Goal: Task Accomplishment & Management: Manage account settings

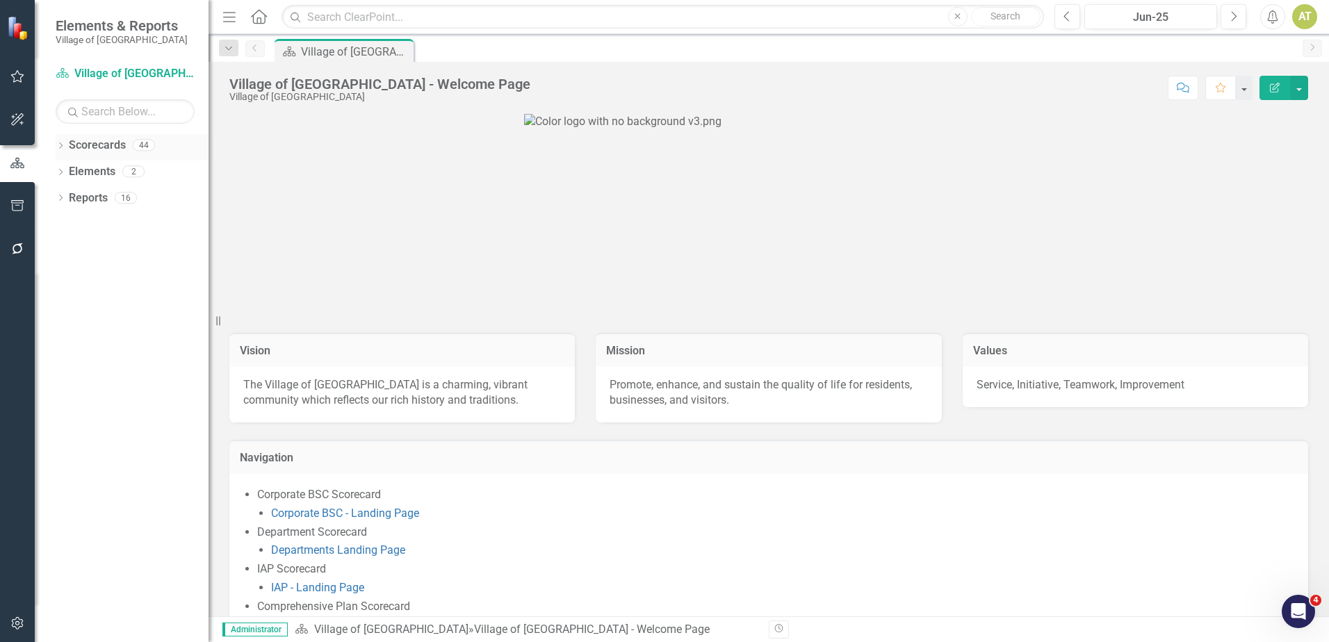
click at [59, 143] on icon "Dropdown" at bounding box center [61, 147] width 10 height 8
click at [1284, 85] on button "Edit Report" at bounding box center [1275, 88] width 31 height 24
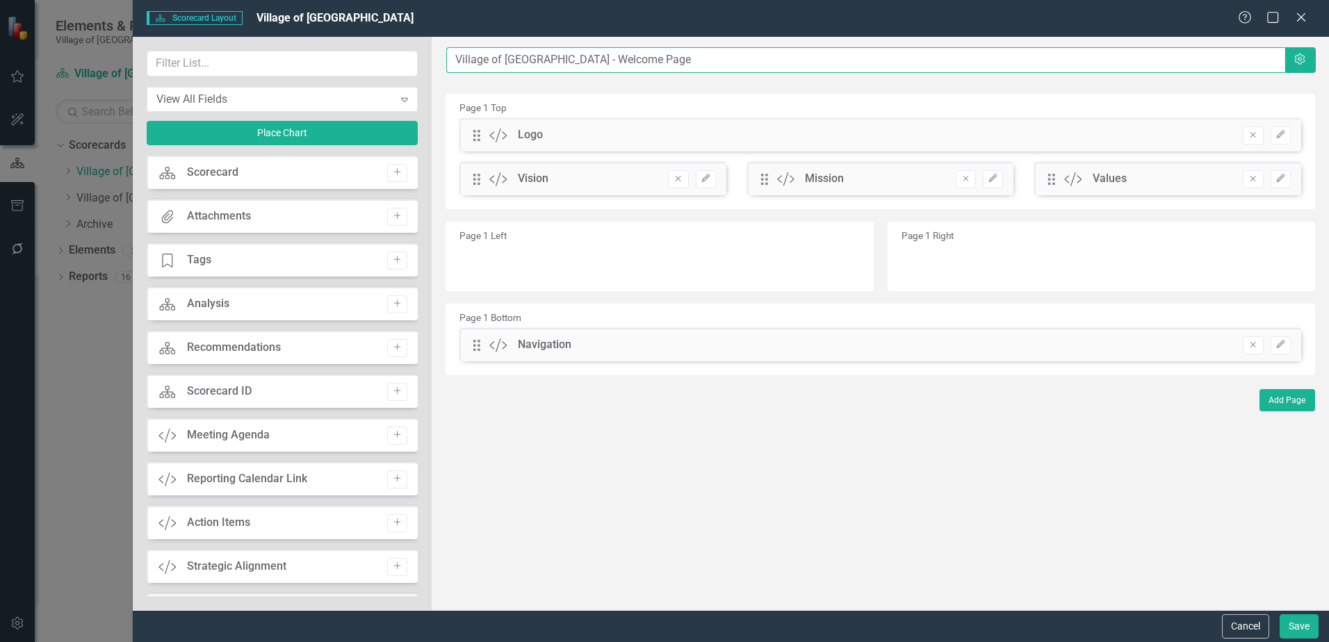
click at [634, 59] on input "Village of [GEOGRAPHIC_DATA] - Welcome Page" at bounding box center [865, 60] width 838 height 26
click at [1247, 628] on button "Cancel" at bounding box center [1245, 627] width 47 height 24
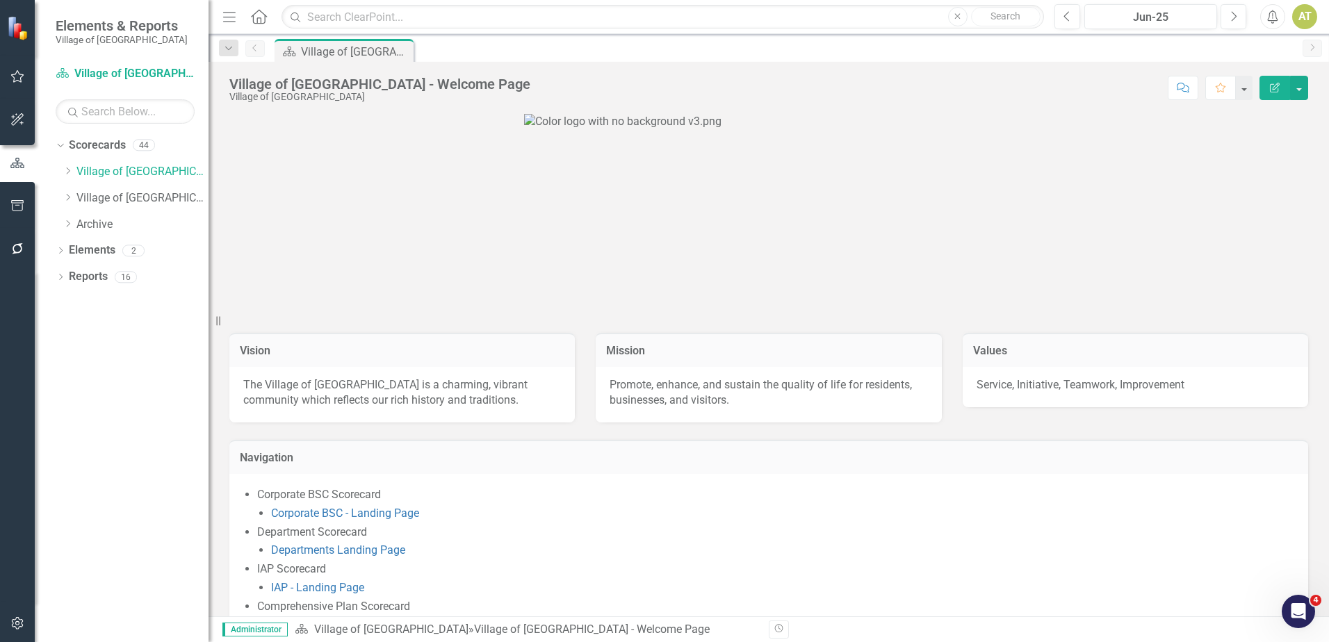
click at [19, 626] on icon "button" at bounding box center [17, 623] width 15 height 11
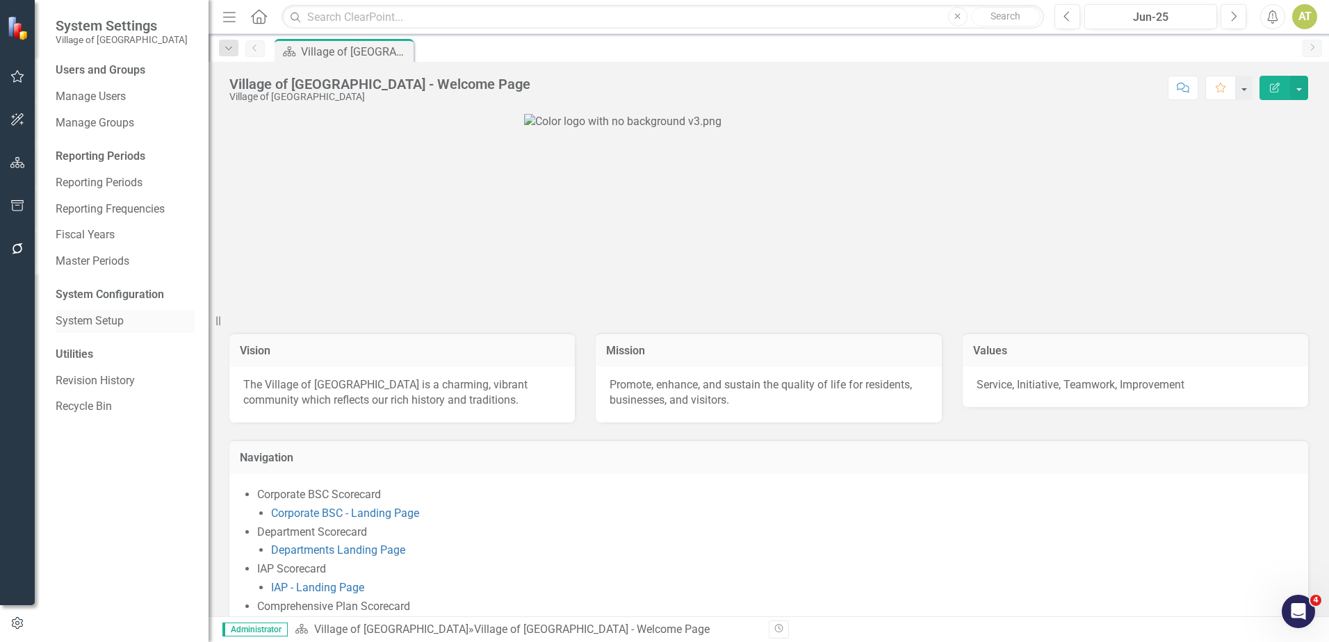
click at [116, 329] on link "System Setup" at bounding box center [125, 322] width 139 height 16
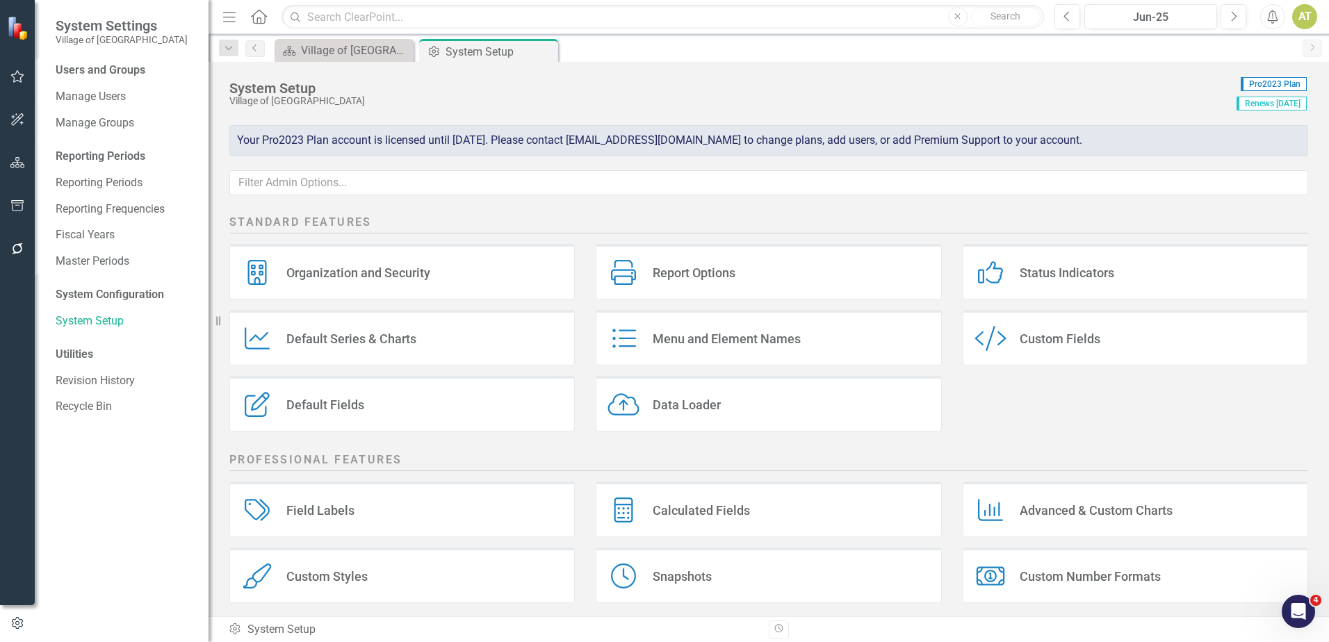
click at [404, 275] on div "Organization and Security" at bounding box center [358, 273] width 144 height 16
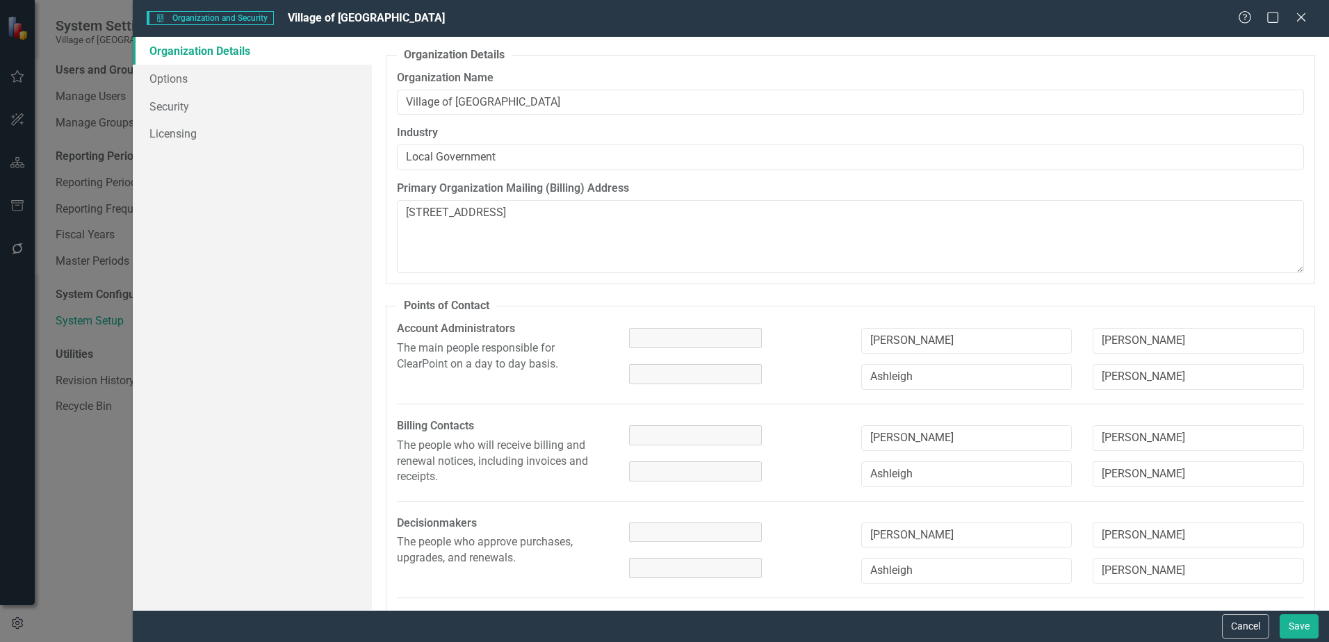
type textarea "[STREET_ADDRESS]"
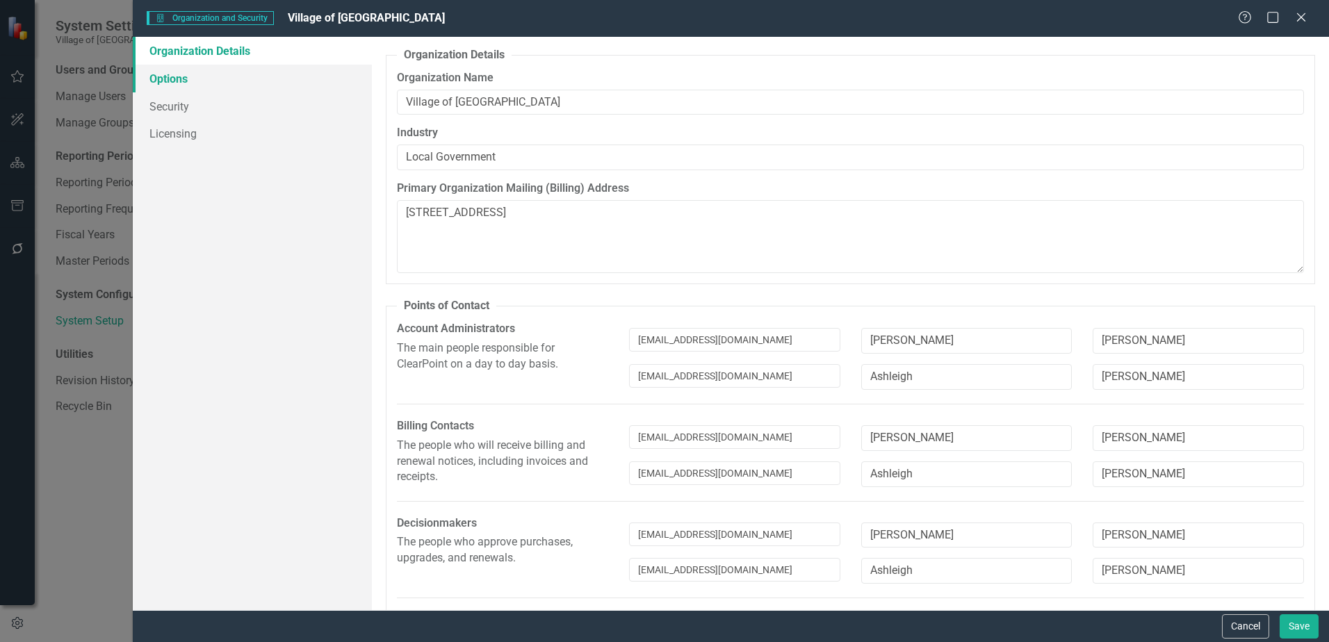
click at [293, 88] on link "Options" at bounding box center [252, 79] width 239 height 28
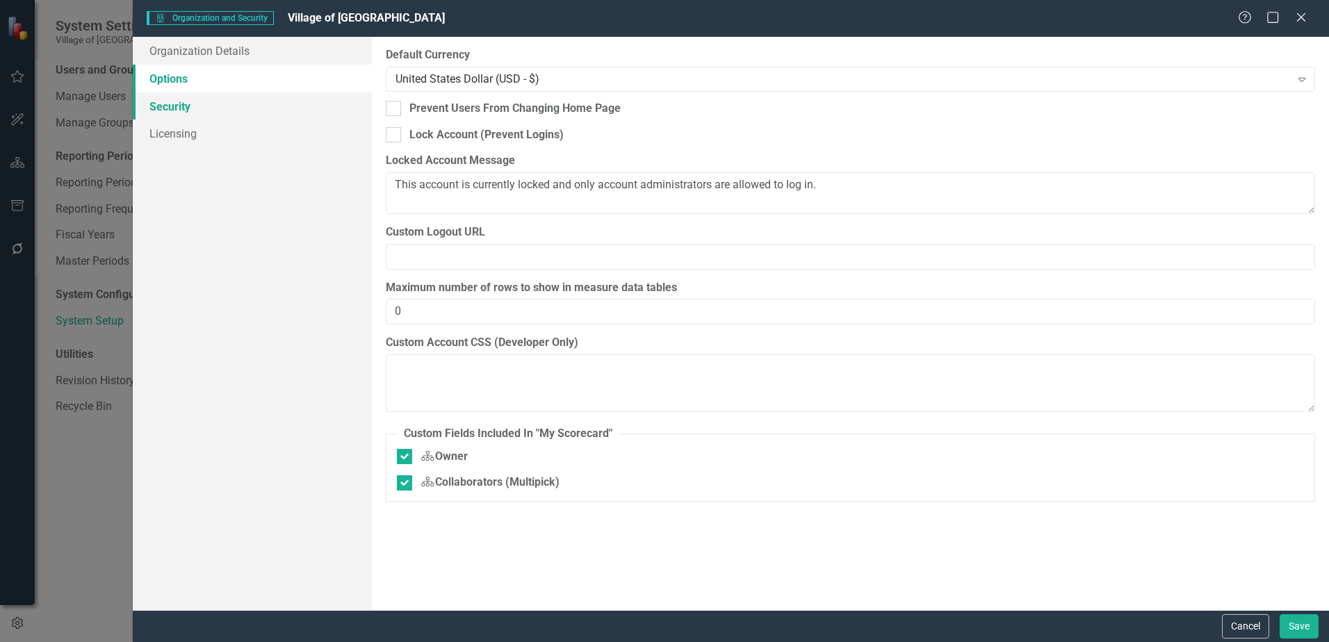
click at [293, 104] on link "Security" at bounding box center [252, 106] width 239 height 28
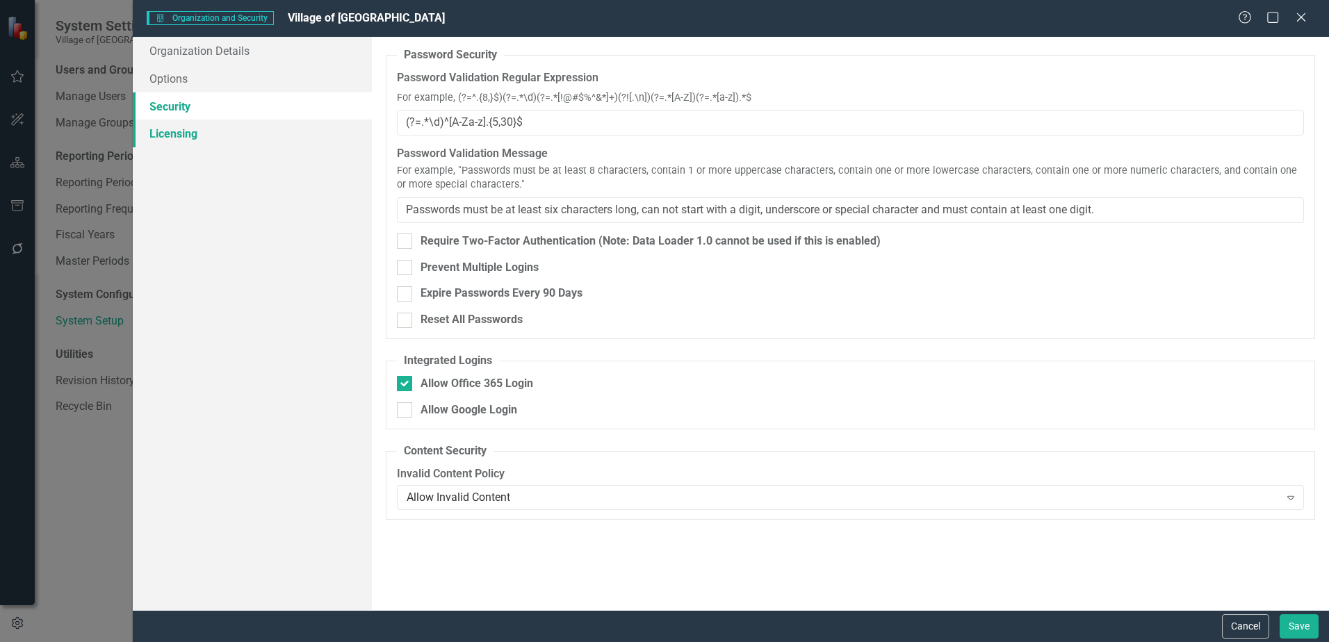
click at [288, 127] on link "Licensing" at bounding box center [252, 134] width 239 height 28
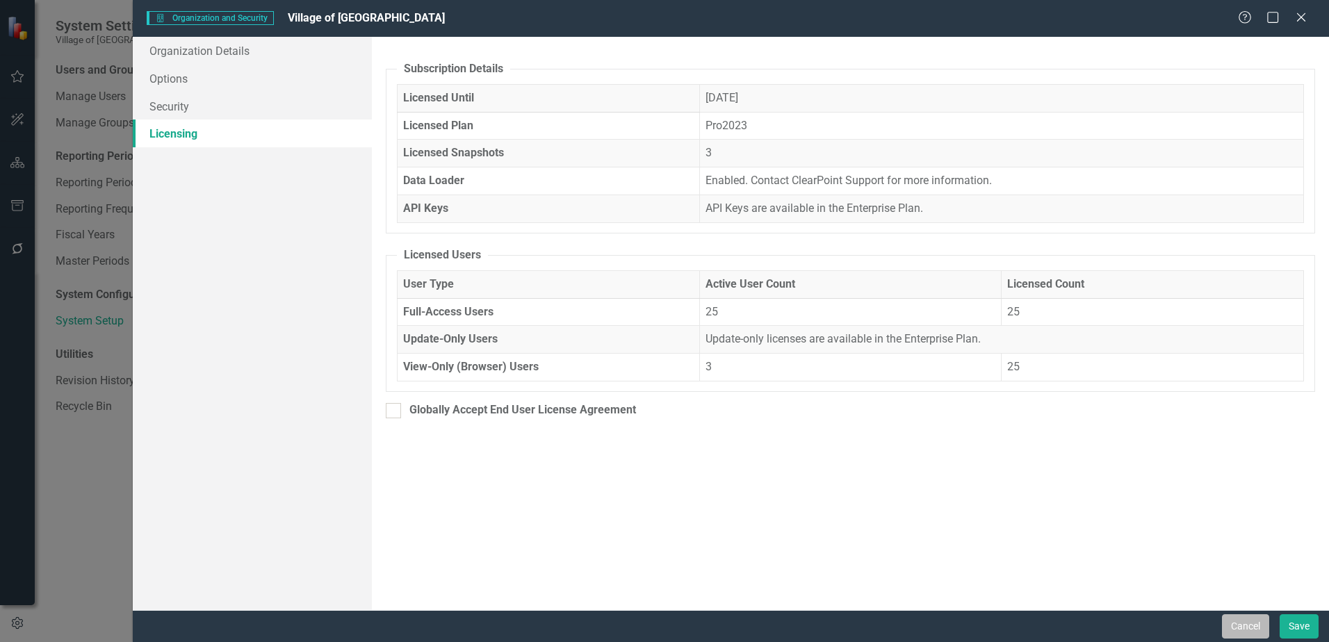
click at [1238, 633] on button "Cancel" at bounding box center [1245, 627] width 47 height 24
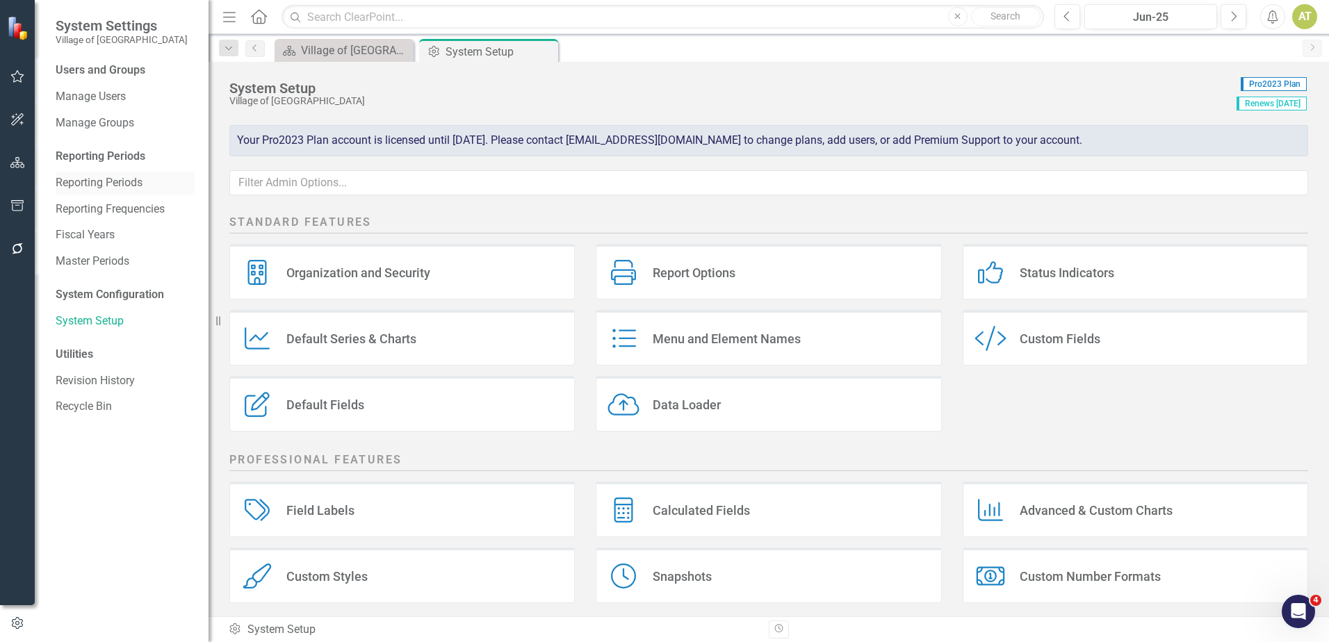
click at [100, 179] on link "Reporting Periods" at bounding box center [125, 183] width 139 height 16
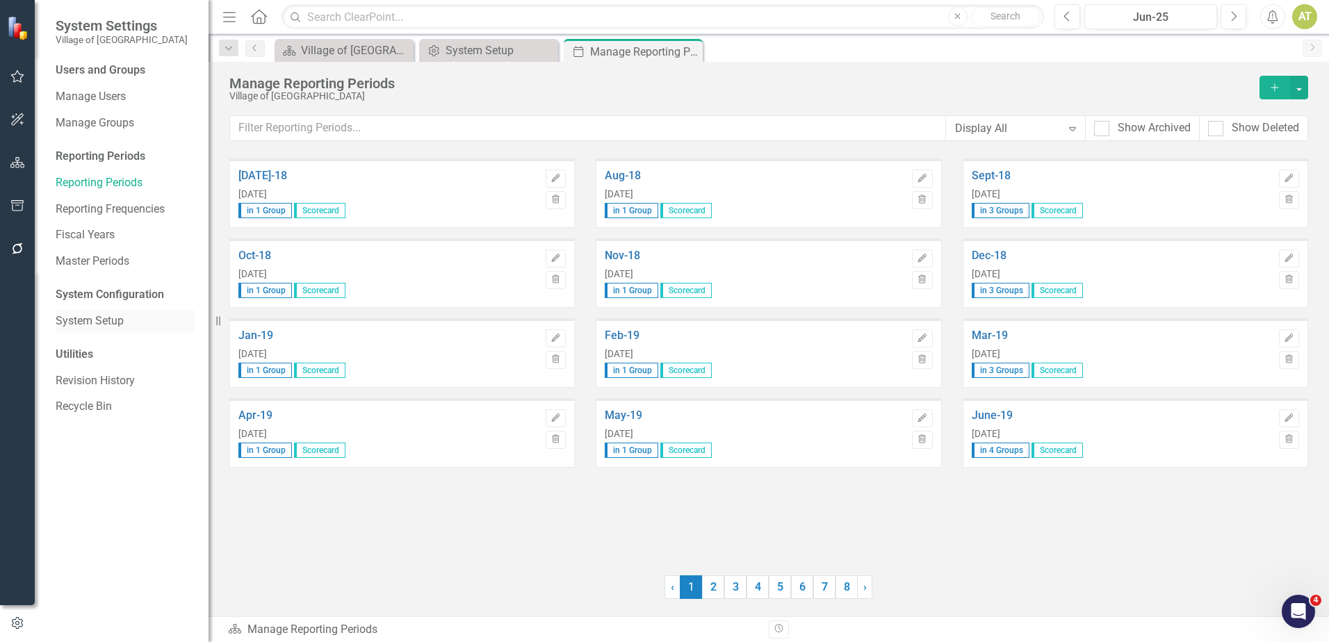
click at [90, 318] on link "System Setup" at bounding box center [125, 322] width 139 height 16
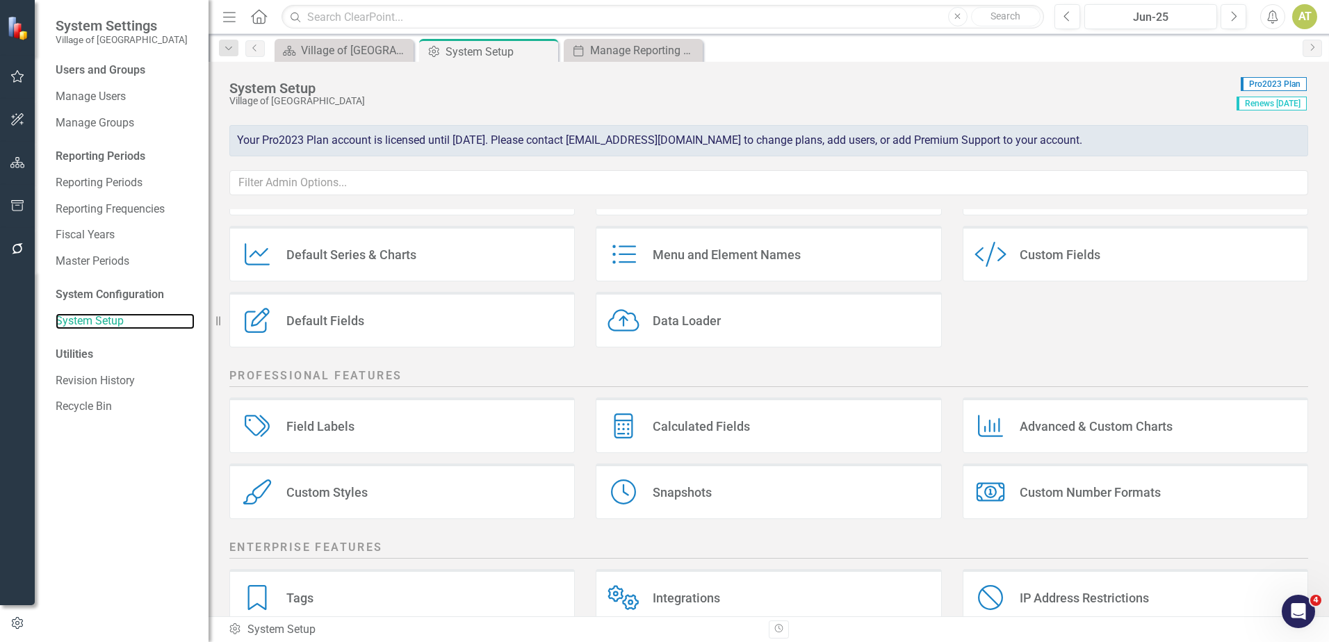
scroll to position [179, 0]
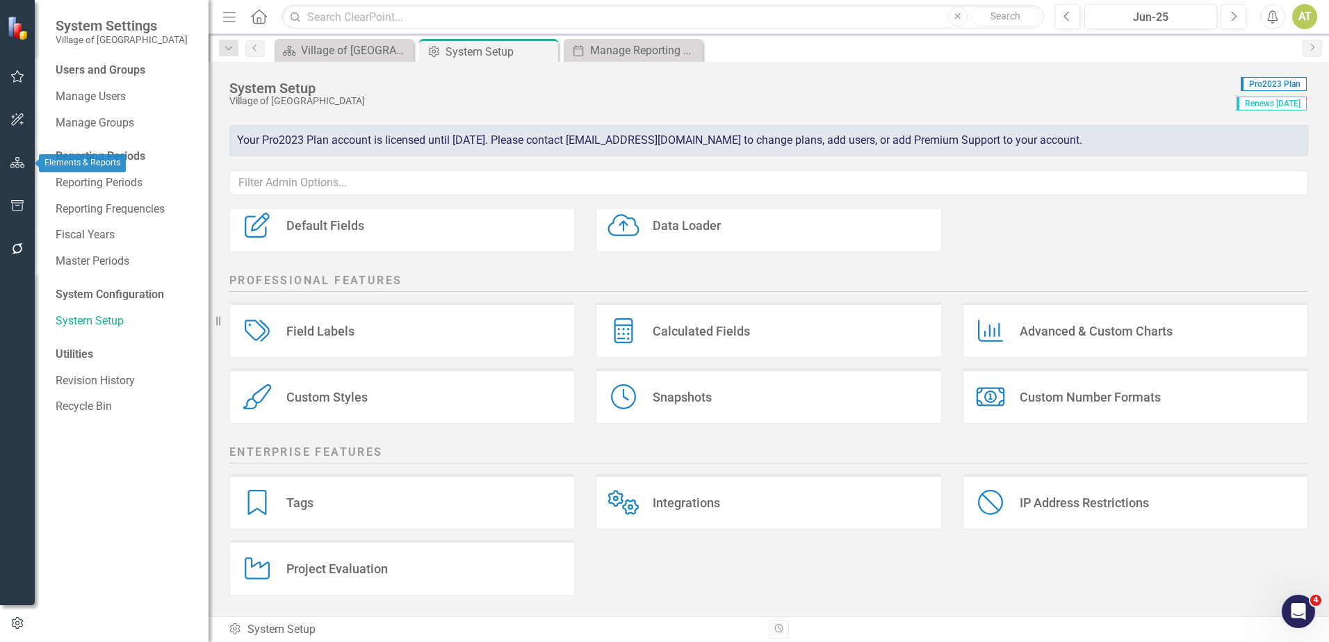
click at [22, 168] on icon "button" at bounding box center [17, 162] width 15 height 11
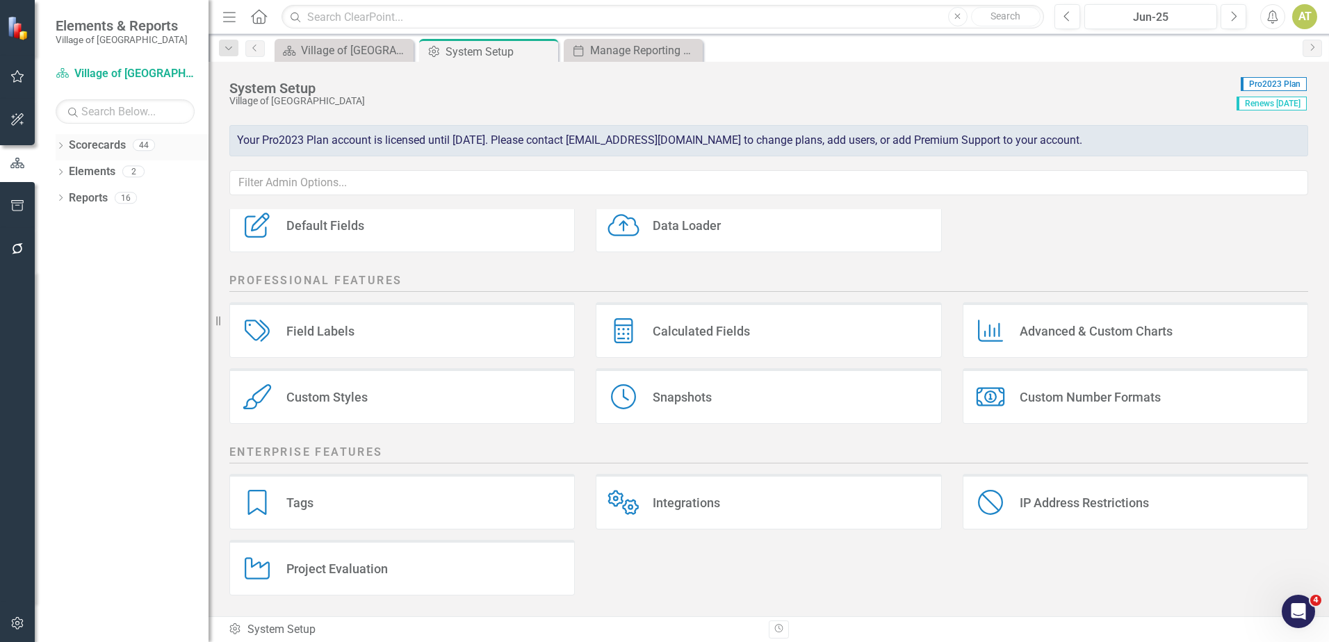
click at [60, 143] on icon at bounding box center [60, 146] width 3 height 6
click at [97, 170] on link "Village of [GEOGRAPHIC_DATA]" at bounding box center [142, 172] width 132 height 16
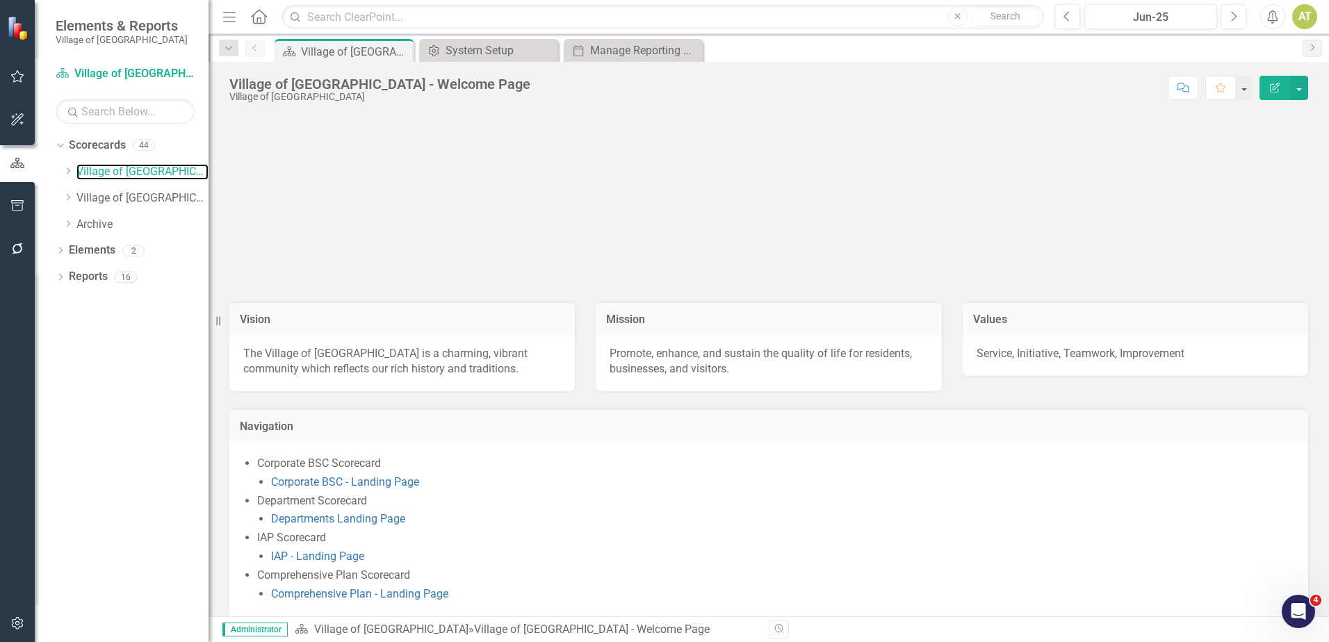
scroll to position [48, 0]
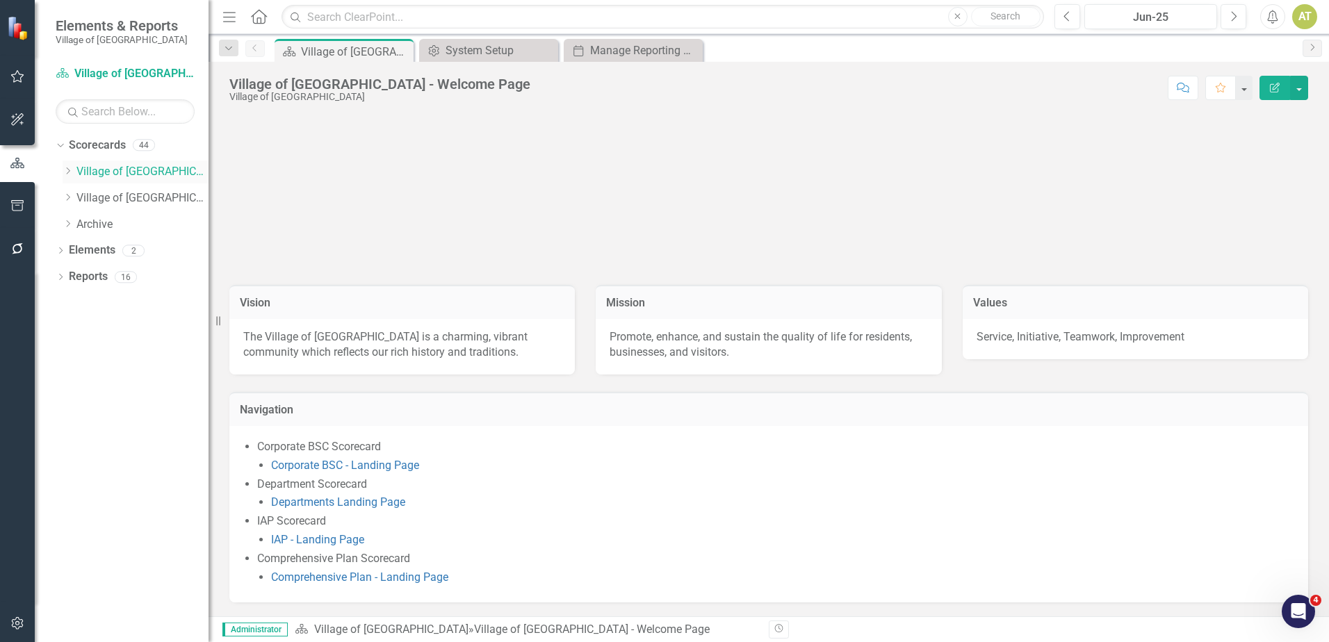
click at [66, 174] on icon "Dropdown" at bounding box center [68, 171] width 10 height 8
click at [81, 256] on div "Dropdown" at bounding box center [81, 251] width 10 height 12
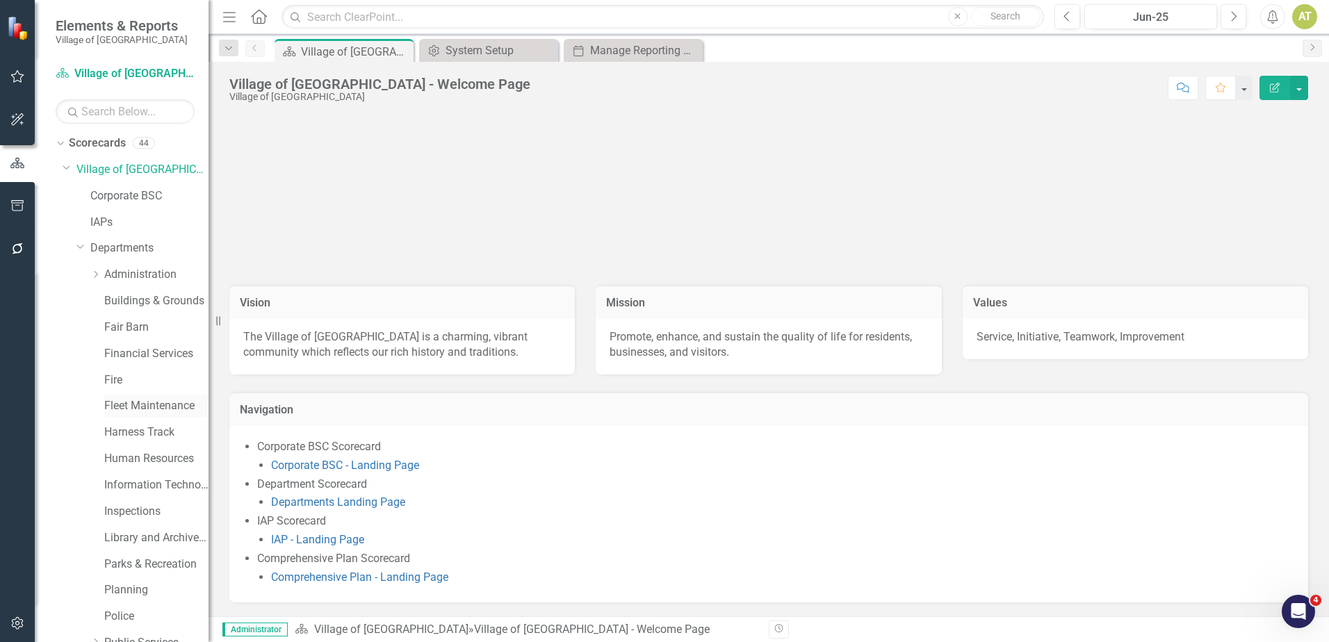
scroll to position [0, 0]
drag, startPoint x: 121, startPoint y: 163, endPoint x: 65, endPoint y: 285, distance: 134.1
click at [65, 285] on div "Dropdown Administration" at bounding box center [136, 279] width 146 height 26
click at [29, 616] on button "button" at bounding box center [17, 624] width 31 height 29
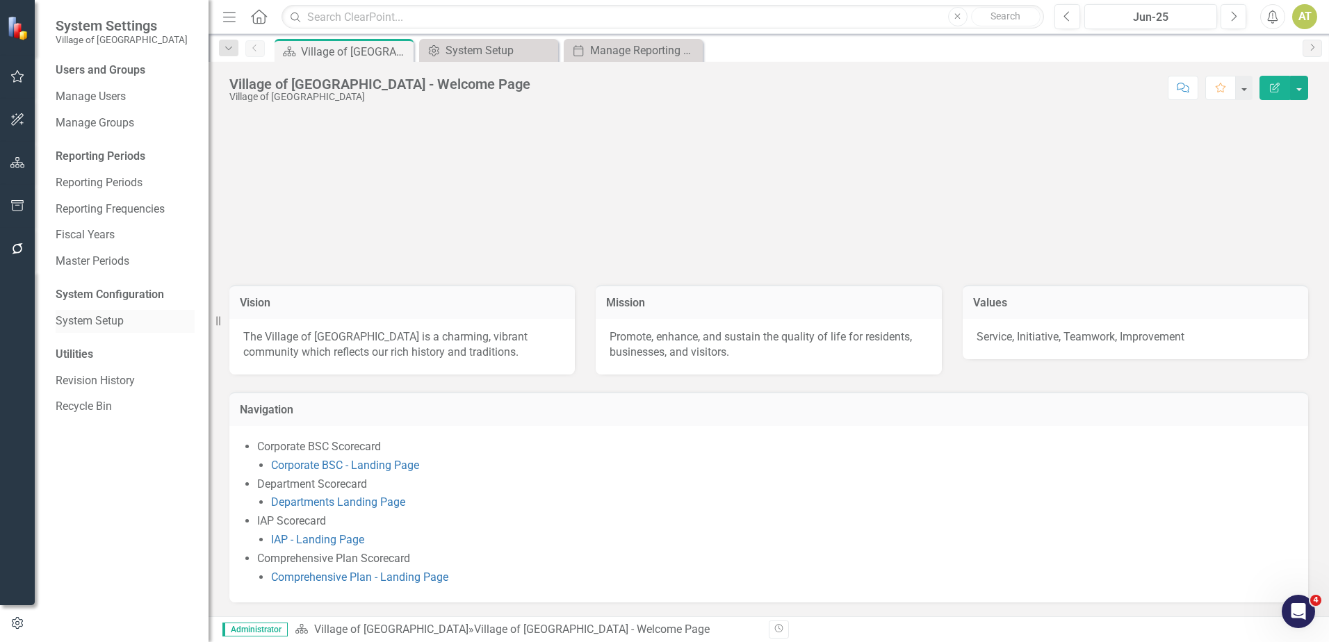
click at [103, 322] on link "System Setup" at bounding box center [125, 322] width 139 height 16
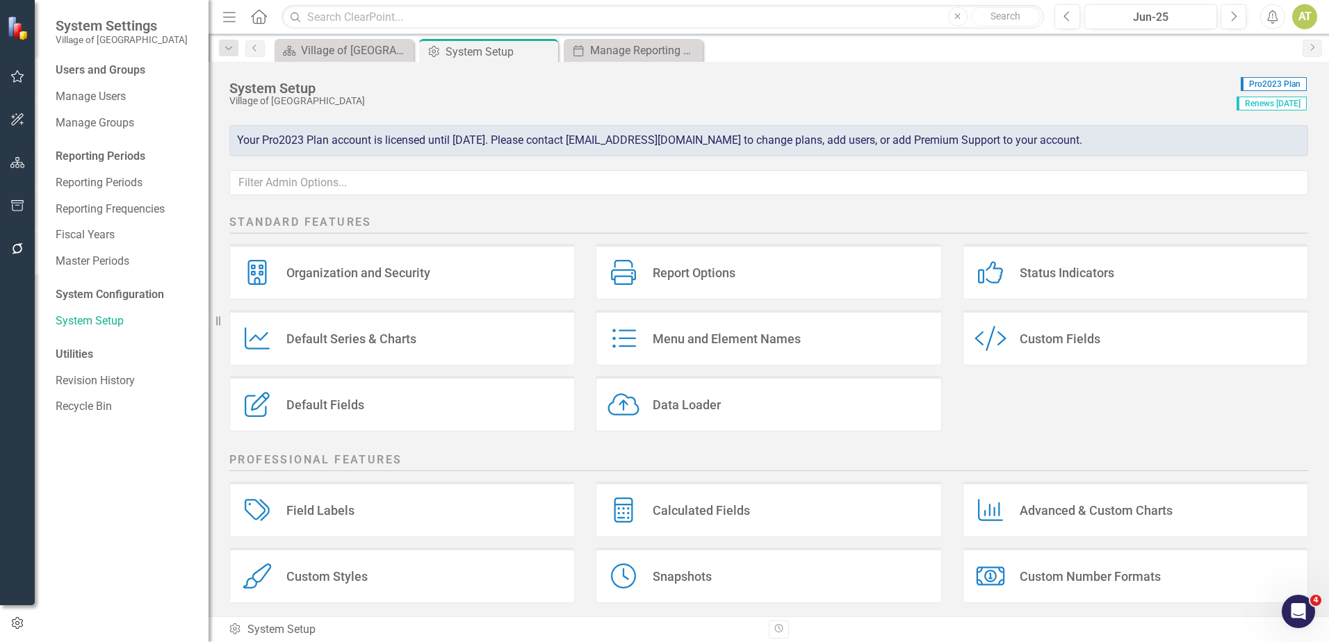
click at [329, 387] on div "Default Fields Default Fields" at bounding box center [402, 404] width 346 height 56
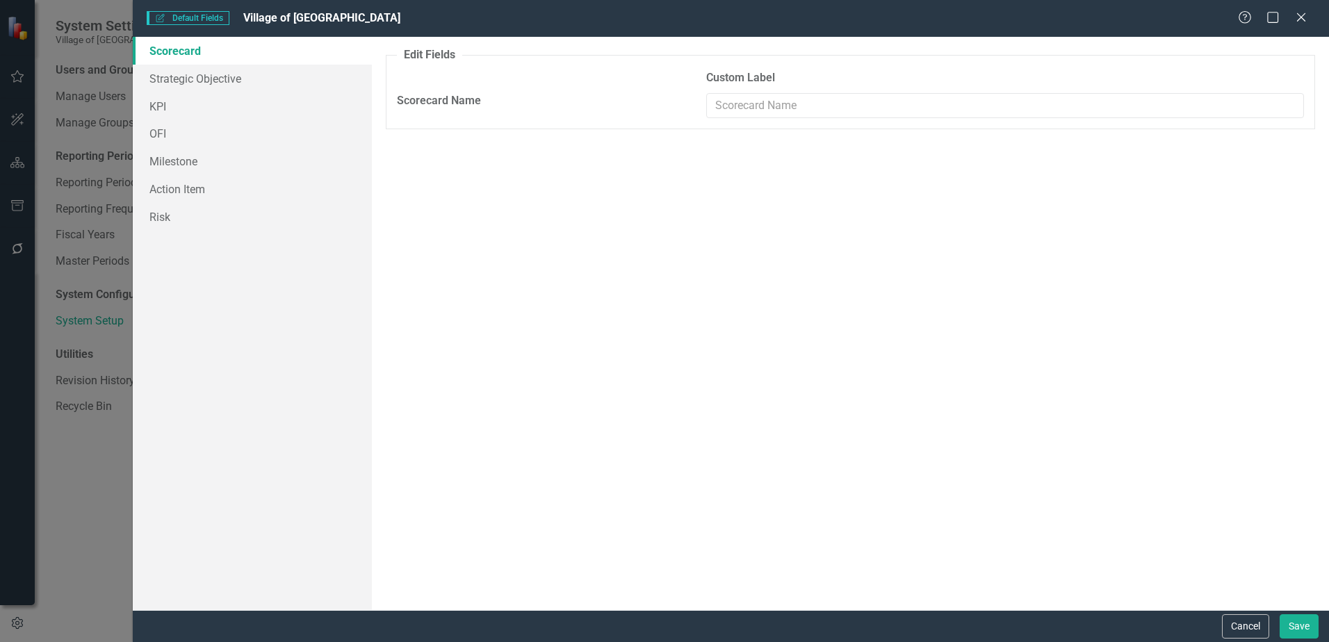
click at [295, 59] on link "Scorecard" at bounding box center [252, 51] width 239 height 28
click at [1219, 617] on div "Cancel Save" at bounding box center [1269, 627] width 100 height 24
click at [1238, 618] on button "Cancel" at bounding box center [1245, 627] width 47 height 24
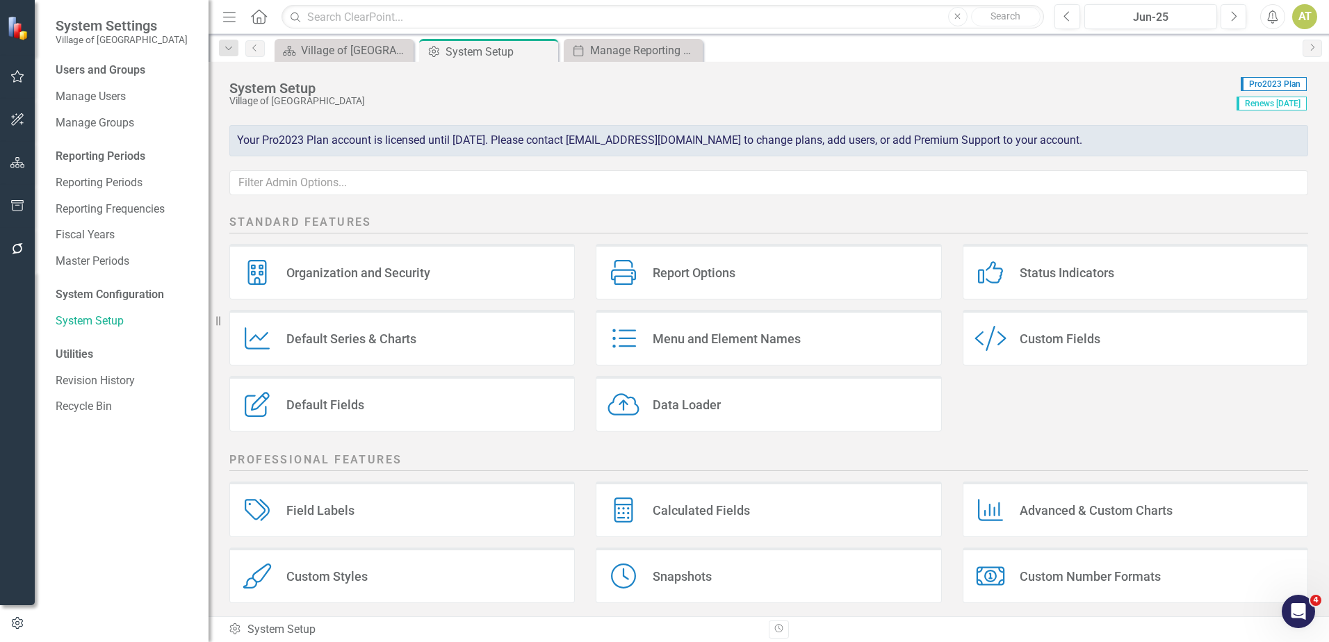
click at [720, 327] on div "Menu and Element Names Menu and Element Names" at bounding box center [769, 338] width 346 height 56
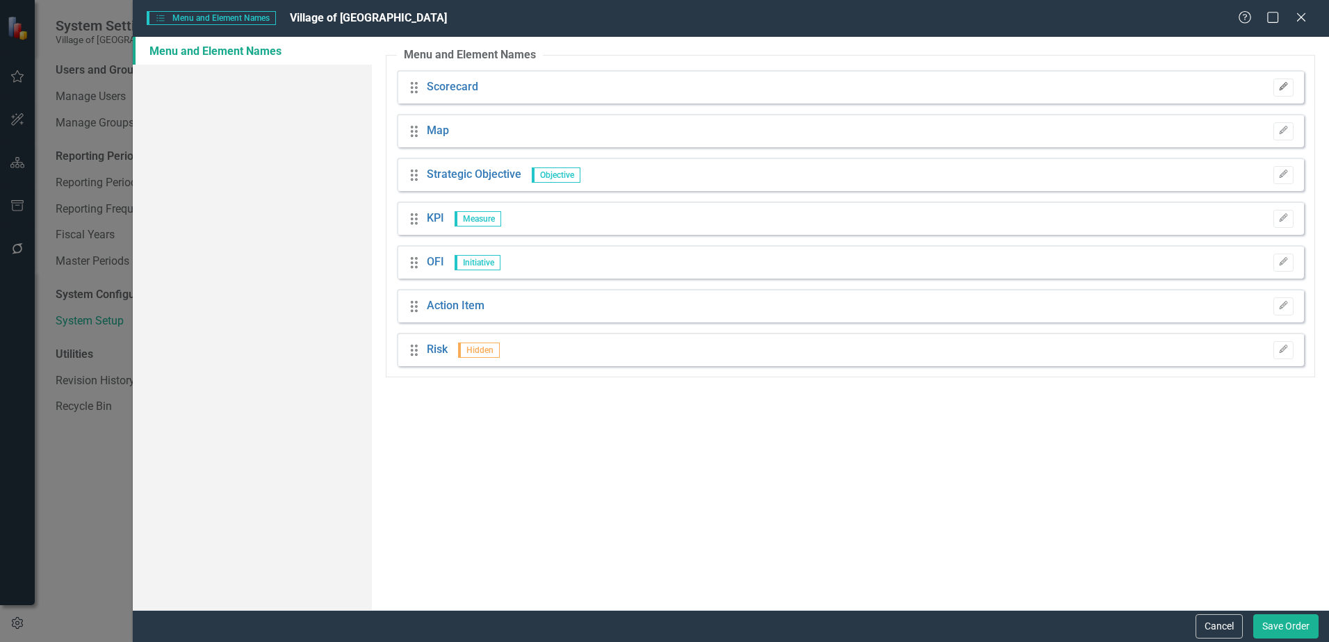
click at [1283, 89] on icon "Edit" at bounding box center [1283, 87] width 10 height 8
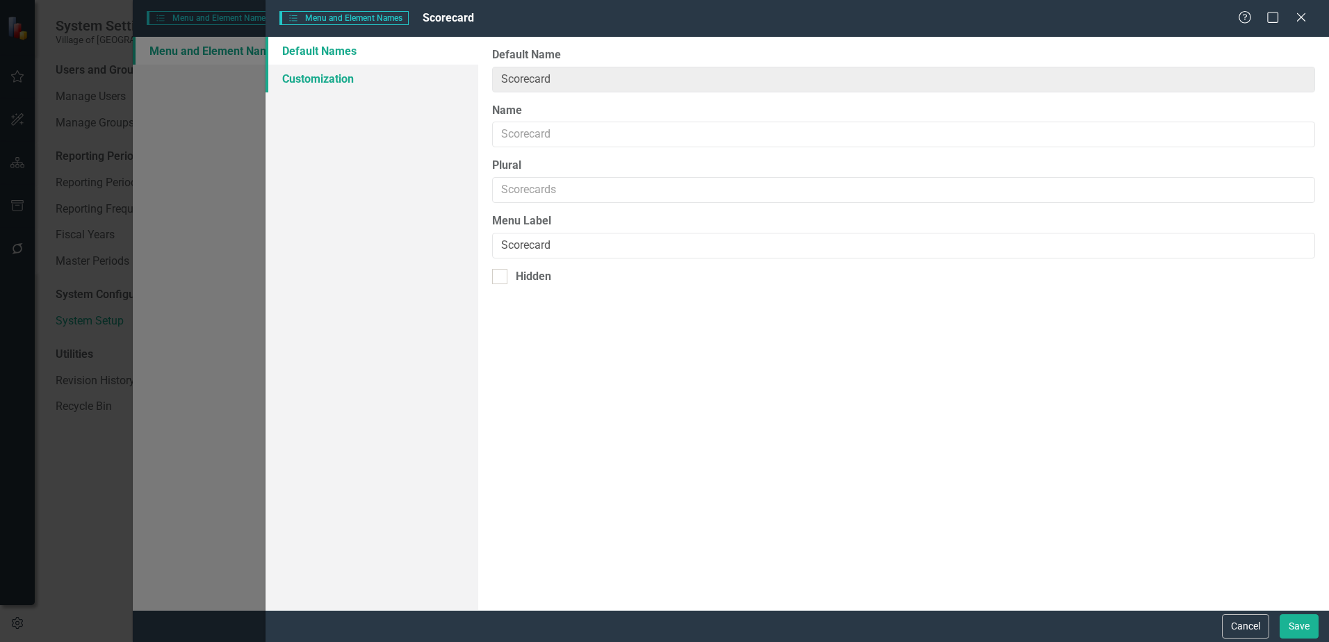
click at [383, 79] on link "Customization" at bounding box center [372, 79] width 213 height 28
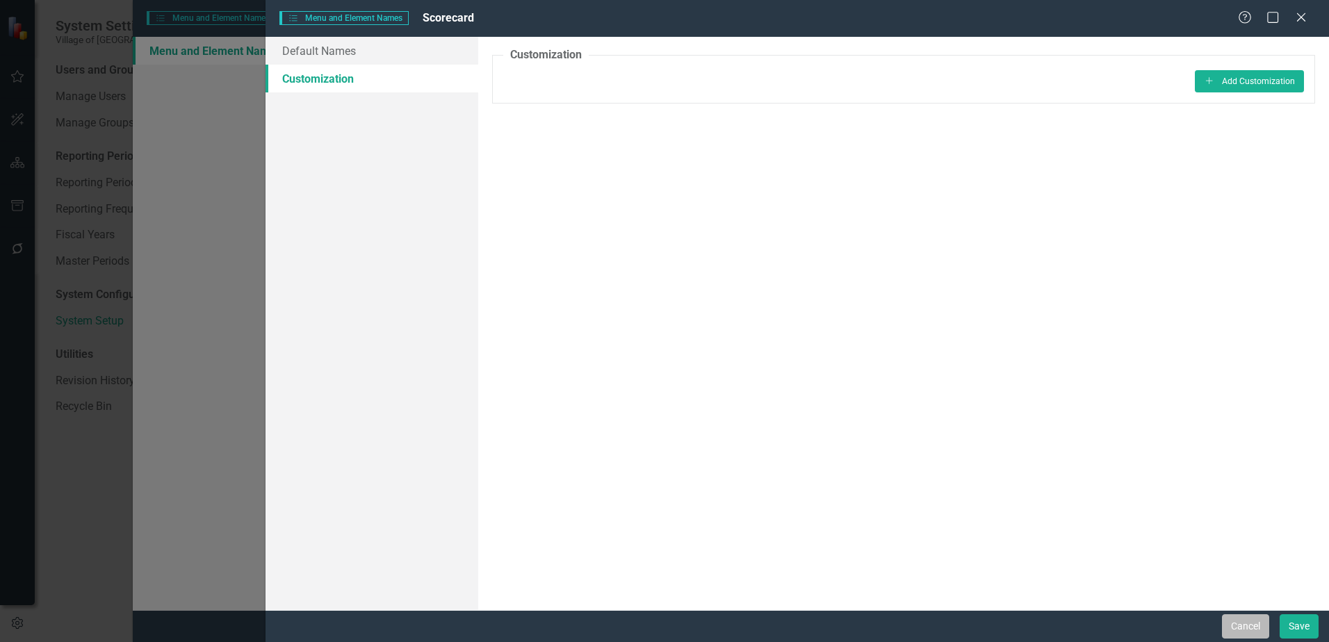
click at [1247, 619] on button "Cancel" at bounding box center [1245, 627] width 47 height 24
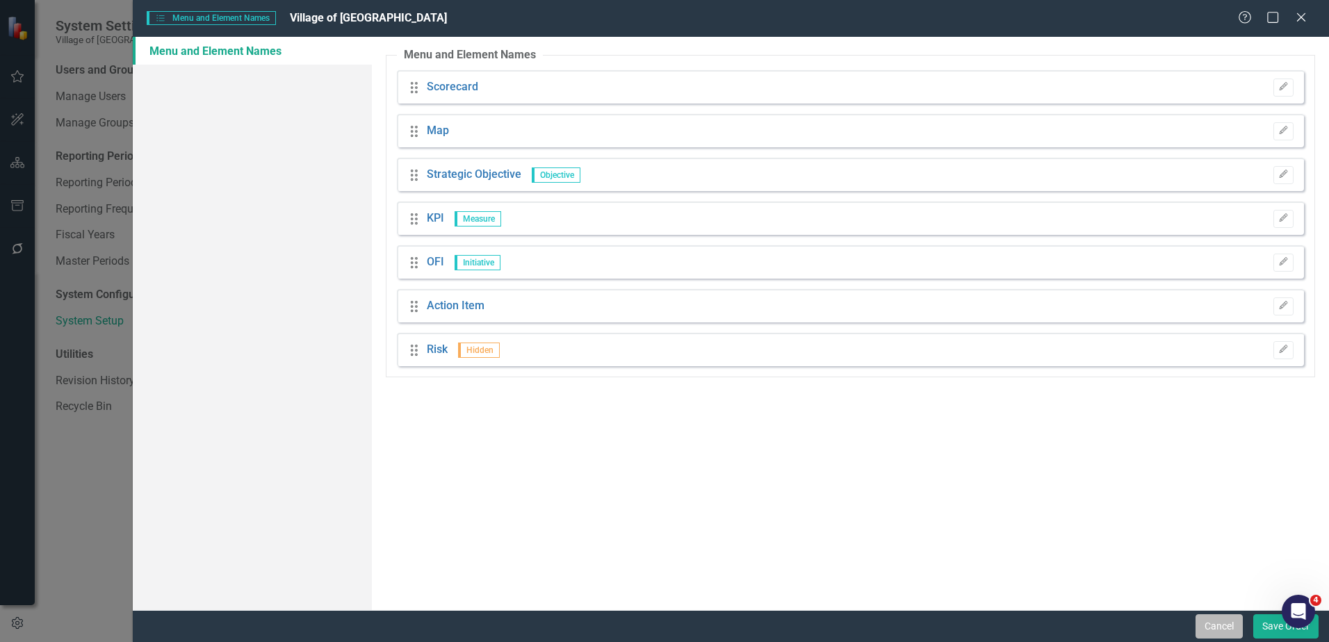
click at [1224, 619] on button "Cancel" at bounding box center [1219, 627] width 47 height 24
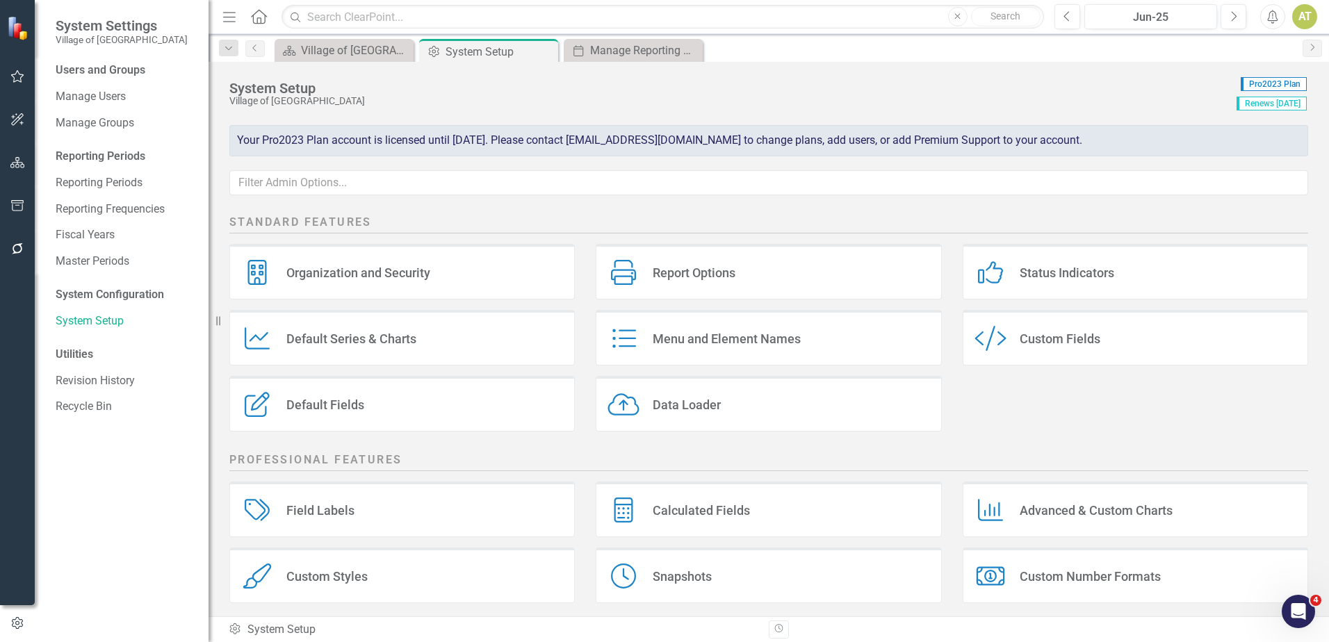
click at [405, 275] on div "Organization and Security" at bounding box center [358, 273] width 144 height 16
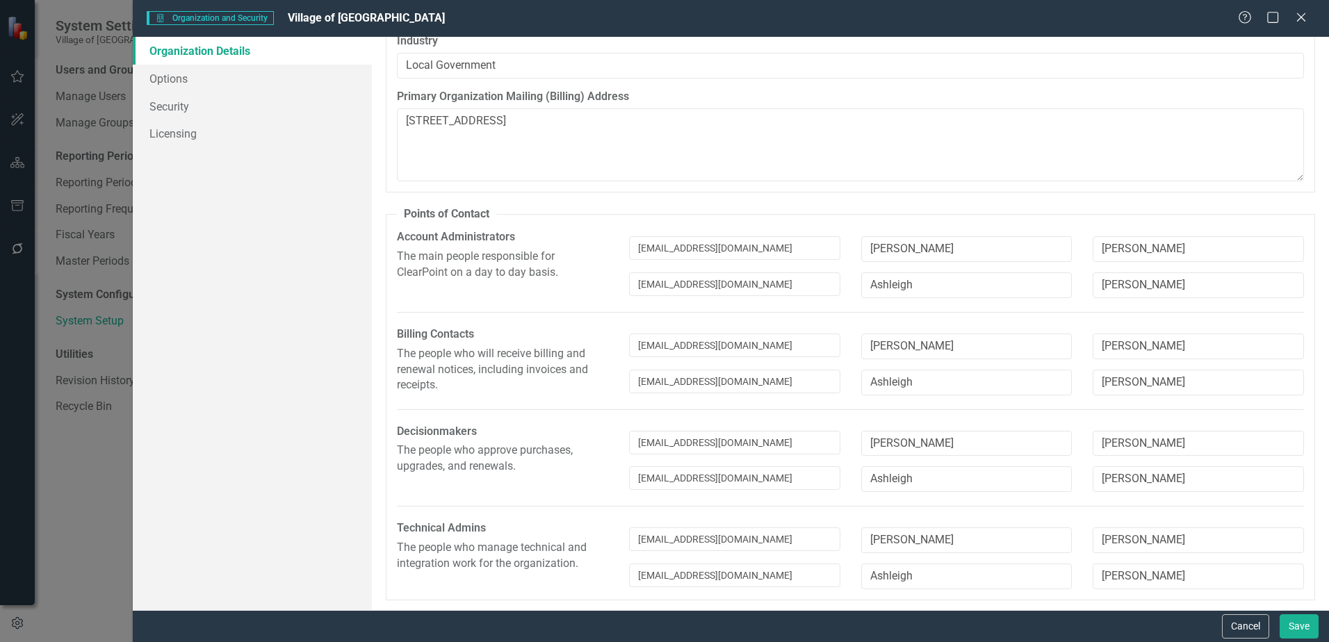
scroll to position [92, 0]
click at [237, 85] on link "Options" at bounding box center [252, 79] width 239 height 28
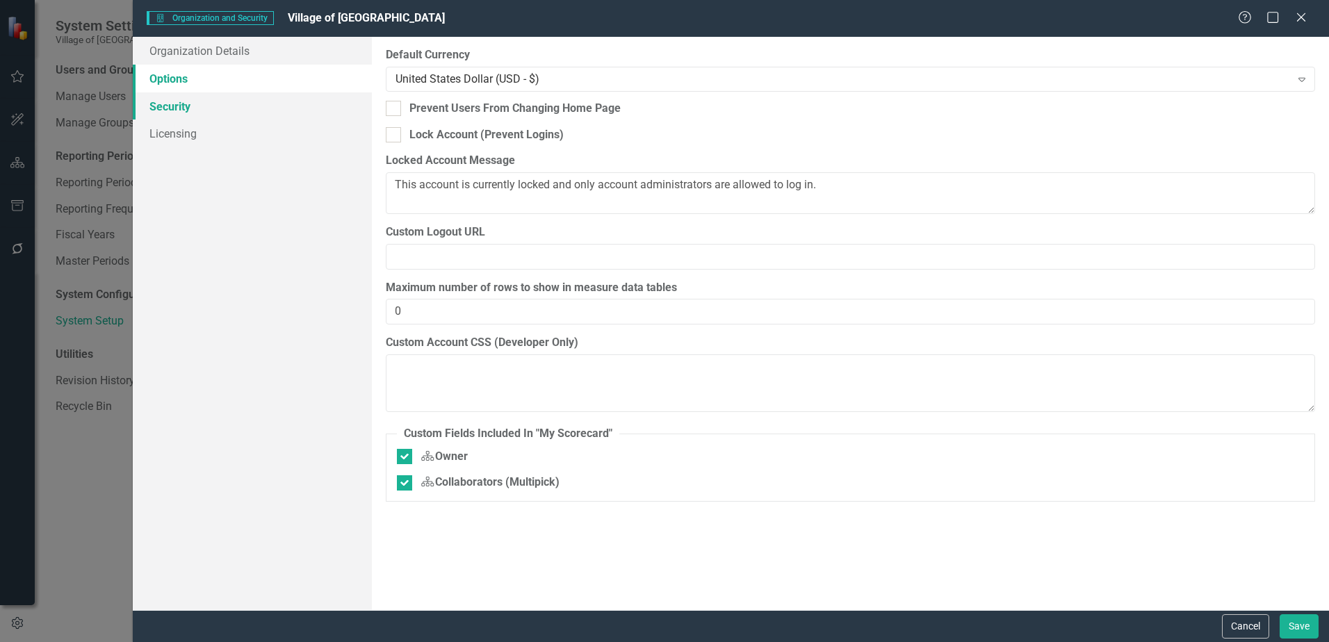
click at [232, 109] on link "Security" at bounding box center [252, 106] width 239 height 28
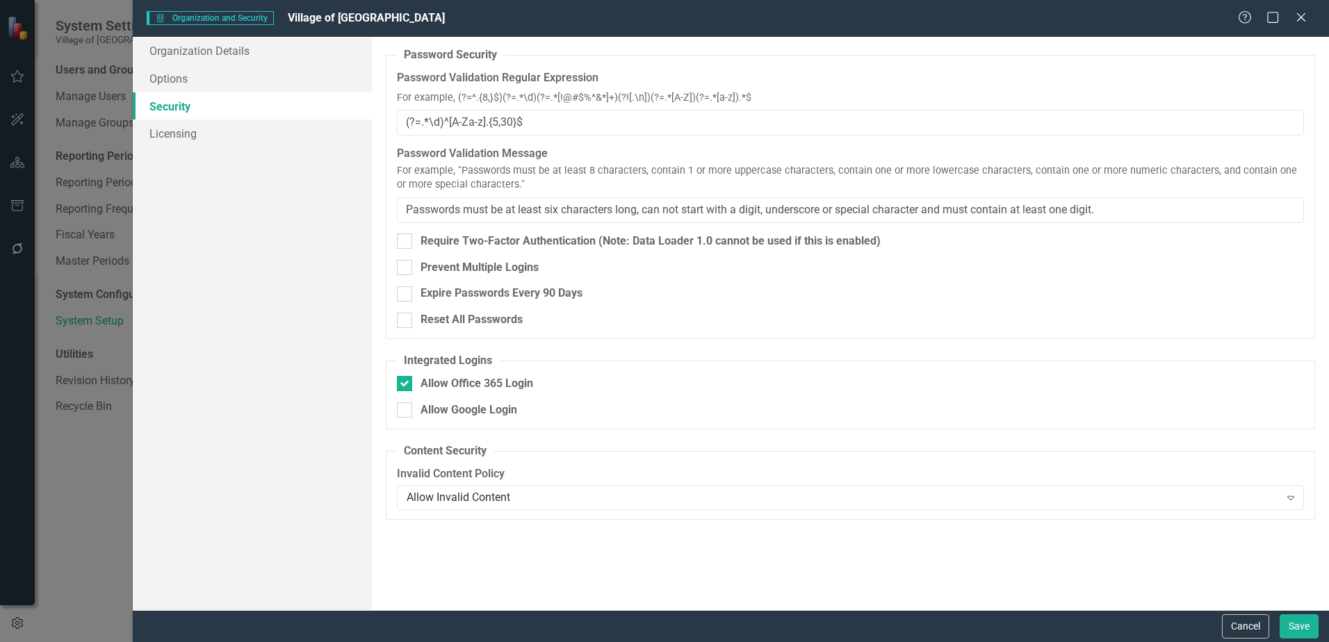
click at [223, 95] on link "Security" at bounding box center [252, 106] width 239 height 28
click at [221, 77] on link "Options" at bounding box center [252, 79] width 239 height 28
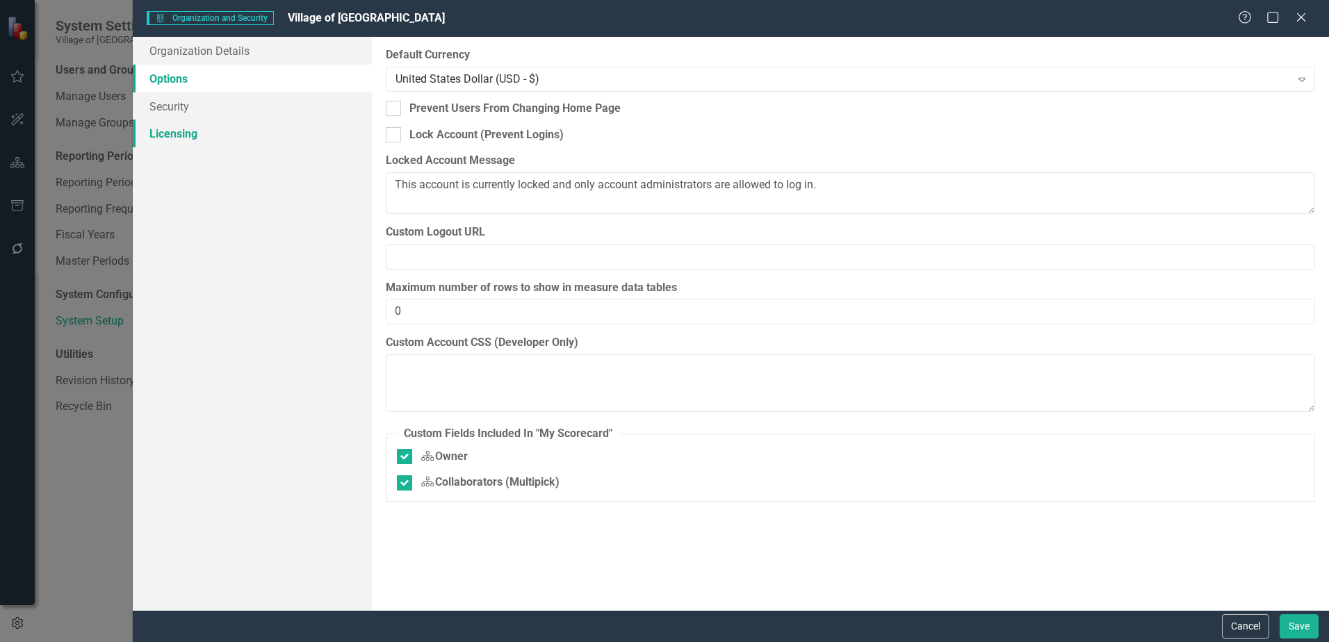
click at [232, 129] on link "Licensing" at bounding box center [252, 134] width 239 height 28
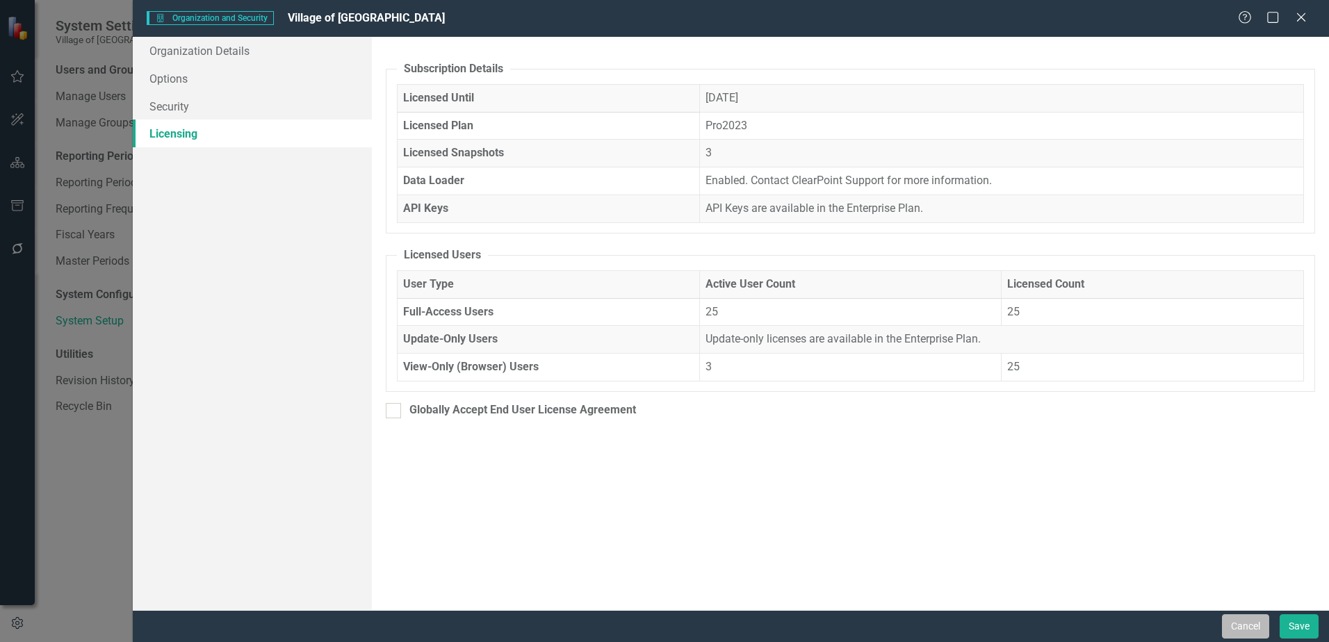
click at [1231, 622] on button "Cancel" at bounding box center [1245, 627] width 47 height 24
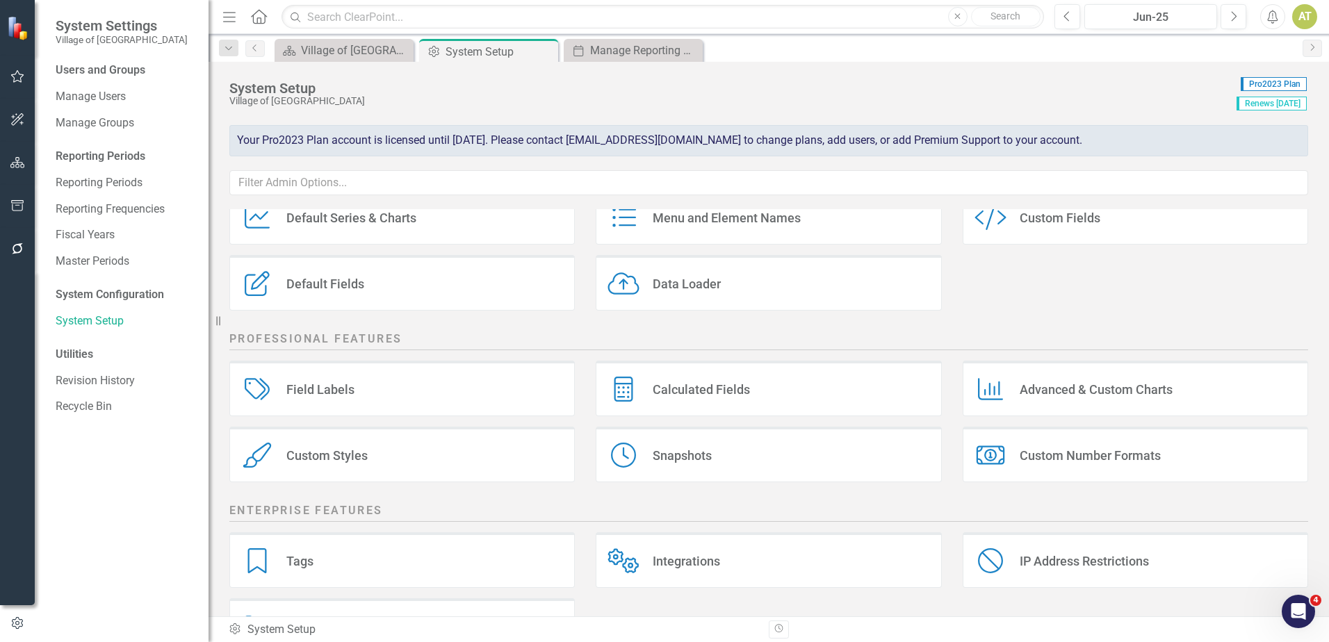
scroll to position [0, 0]
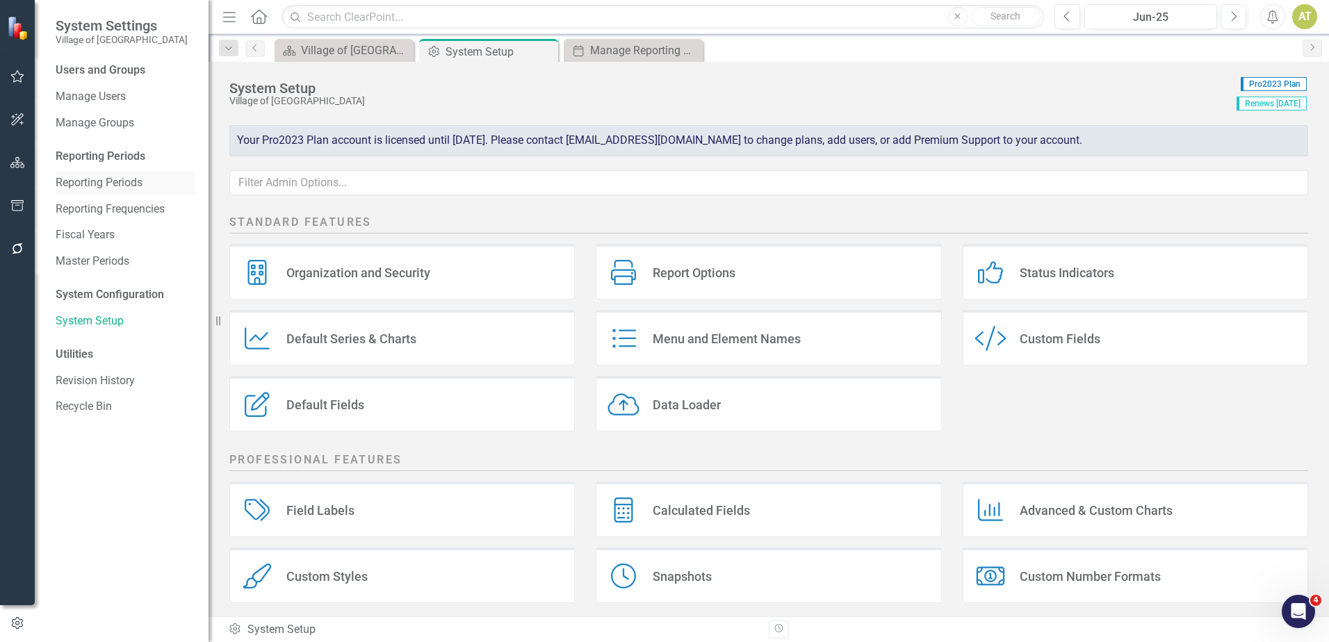
click at [104, 180] on link "Reporting Periods" at bounding box center [125, 183] width 139 height 16
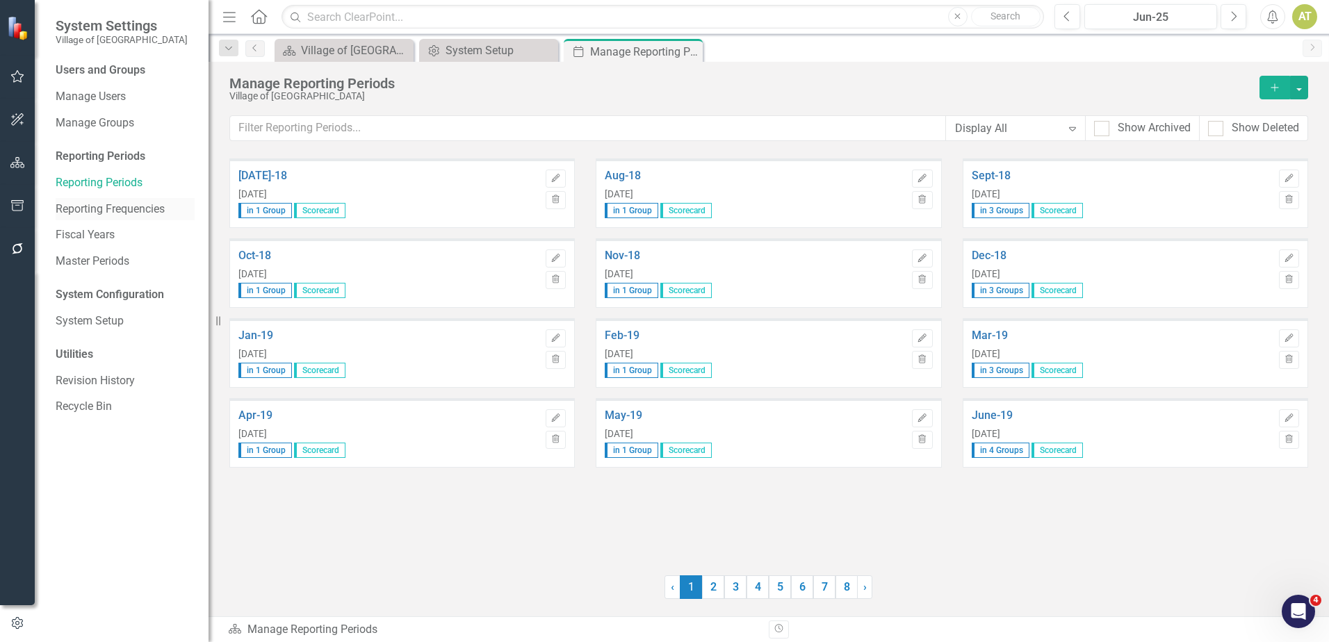
click at [108, 200] on div "Reporting Frequencies" at bounding box center [125, 209] width 139 height 23
click at [111, 207] on link "Reporting Frequencies" at bounding box center [125, 210] width 139 height 16
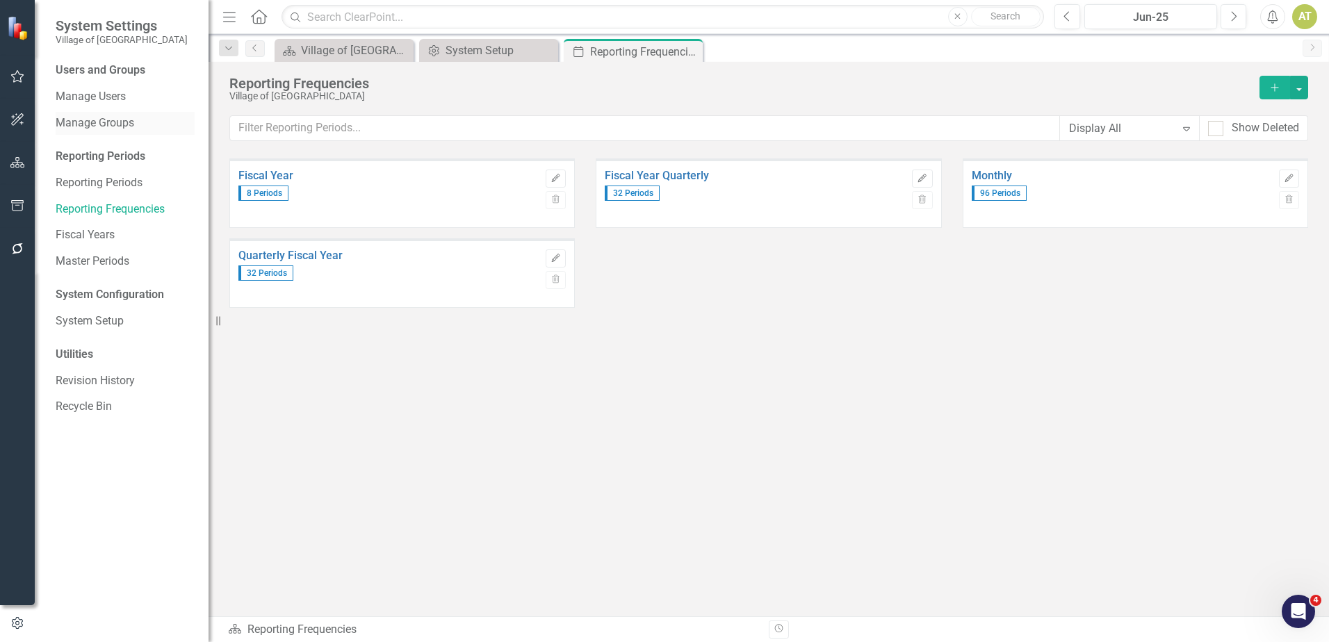
click at [97, 121] on link "Manage Groups" at bounding box center [125, 123] width 139 height 16
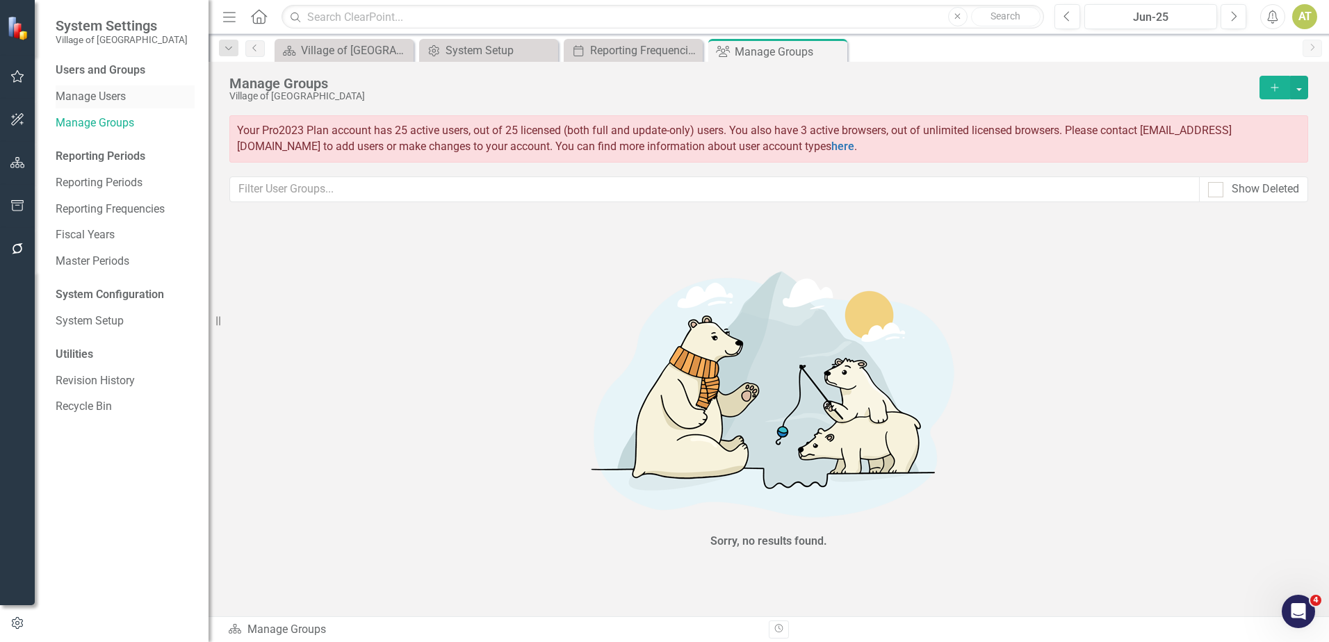
click at [97, 95] on link "Manage Users" at bounding box center [125, 97] width 139 height 16
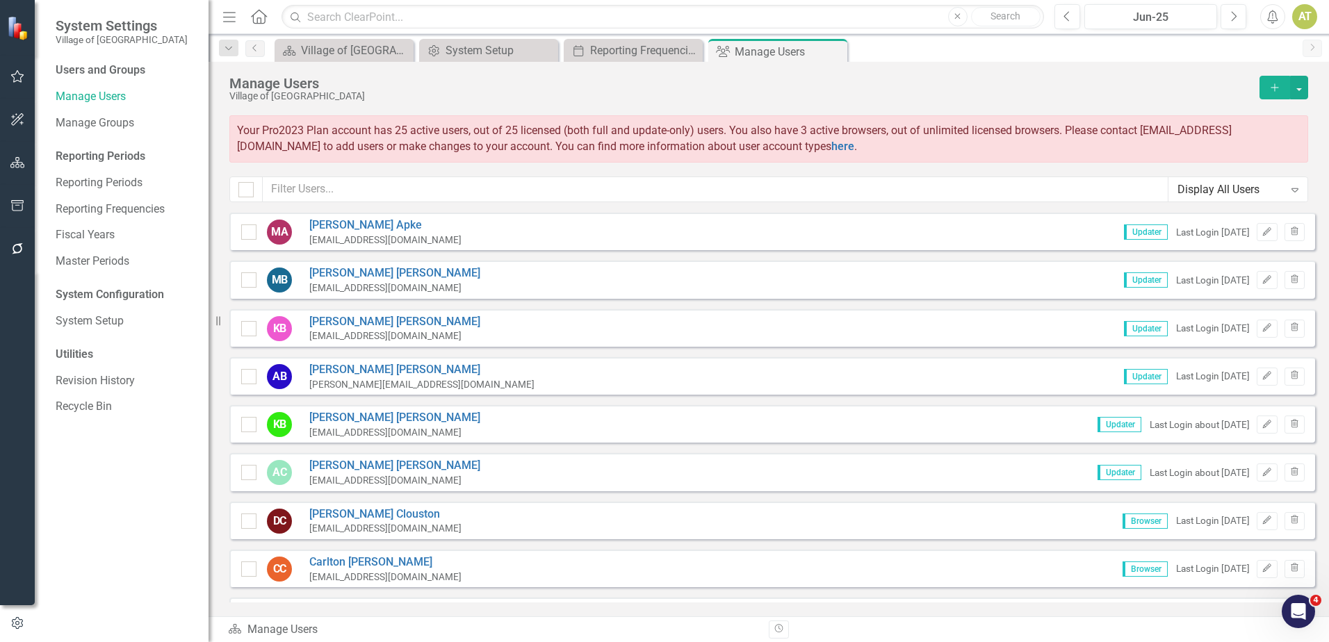
click at [102, 69] on div "Users and Groups" at bounding box center [125, 71] width 139 height 16
click at [26, 247] on button "button" at bounding box center [17, 249] width 31 height 29
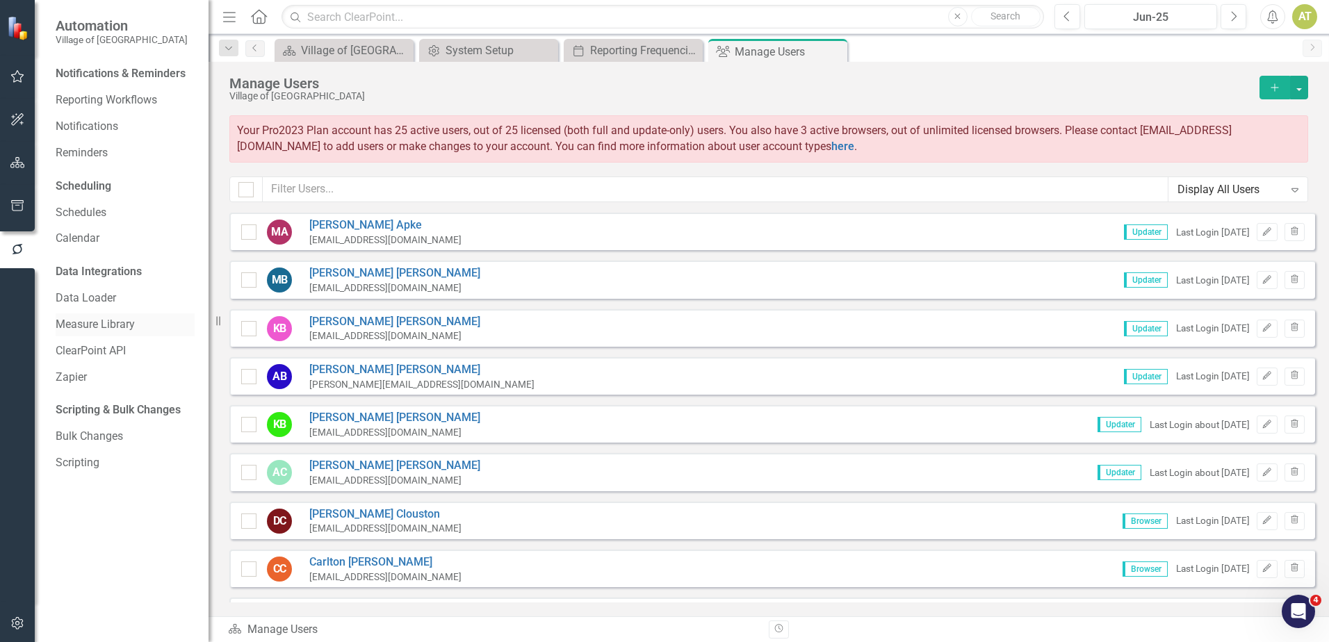
click at [116, 325] on link "Measure Library" at bounding box center [125, 325] width 139 height 16
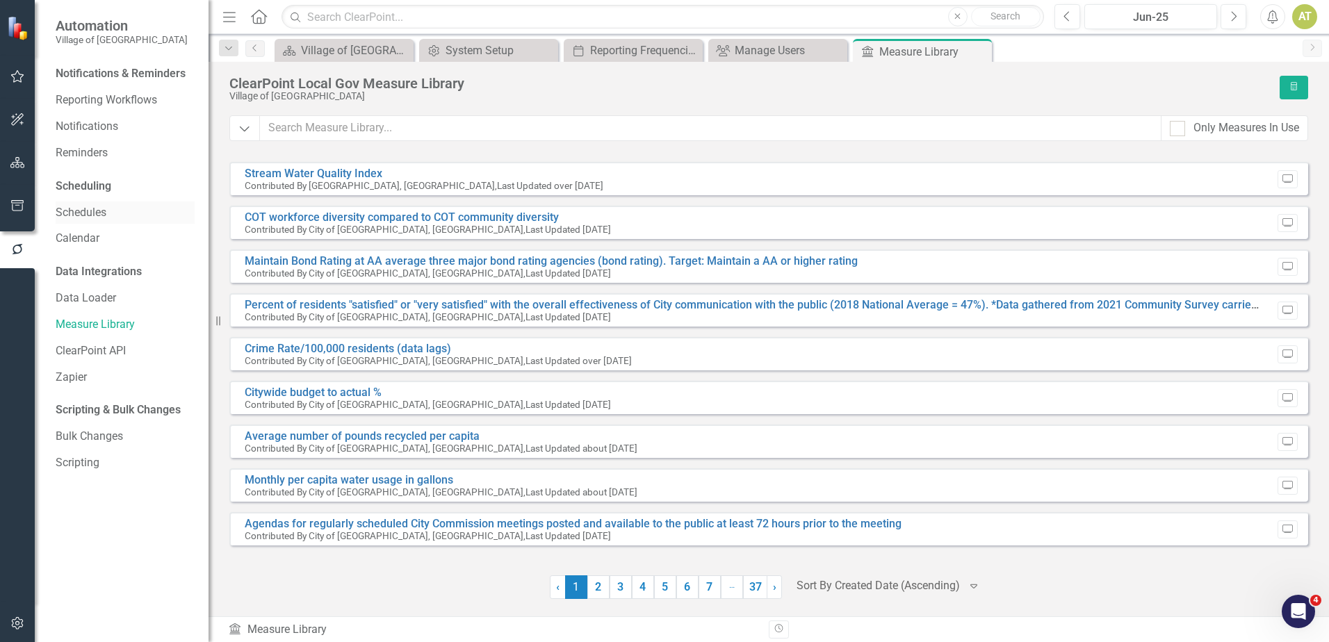
click at [114, 214] on link "Schedules" at bounding box center [125, 213] width 139 height 16
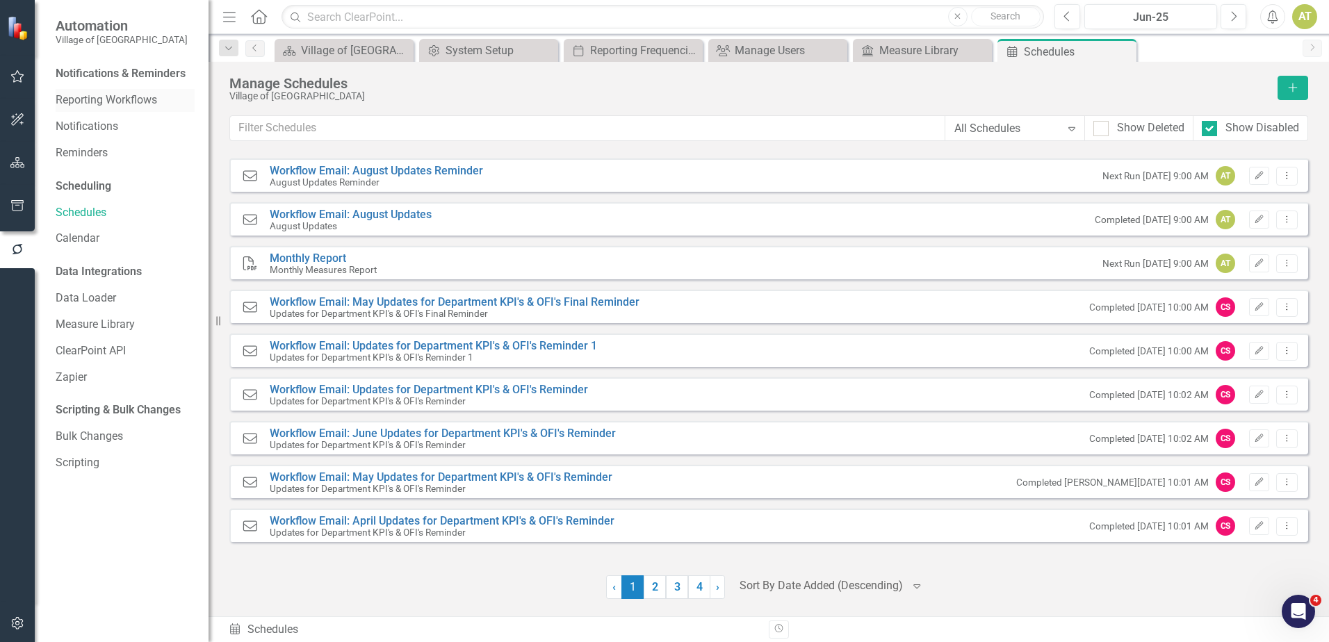
click at [114, 98] on link "Reporting Workflows" at bounding box center [125, 100] width 139 height 16
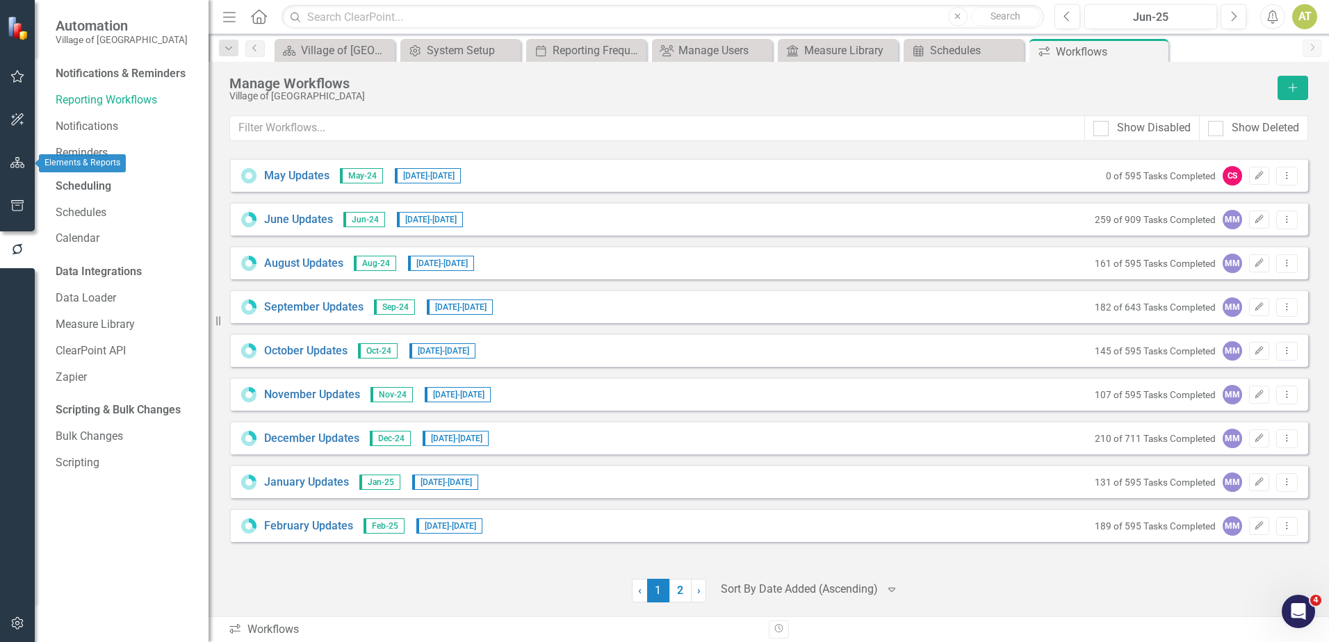
click at [22, 163] on icon "button" at bounding box center [17, 162] width 15 height 11
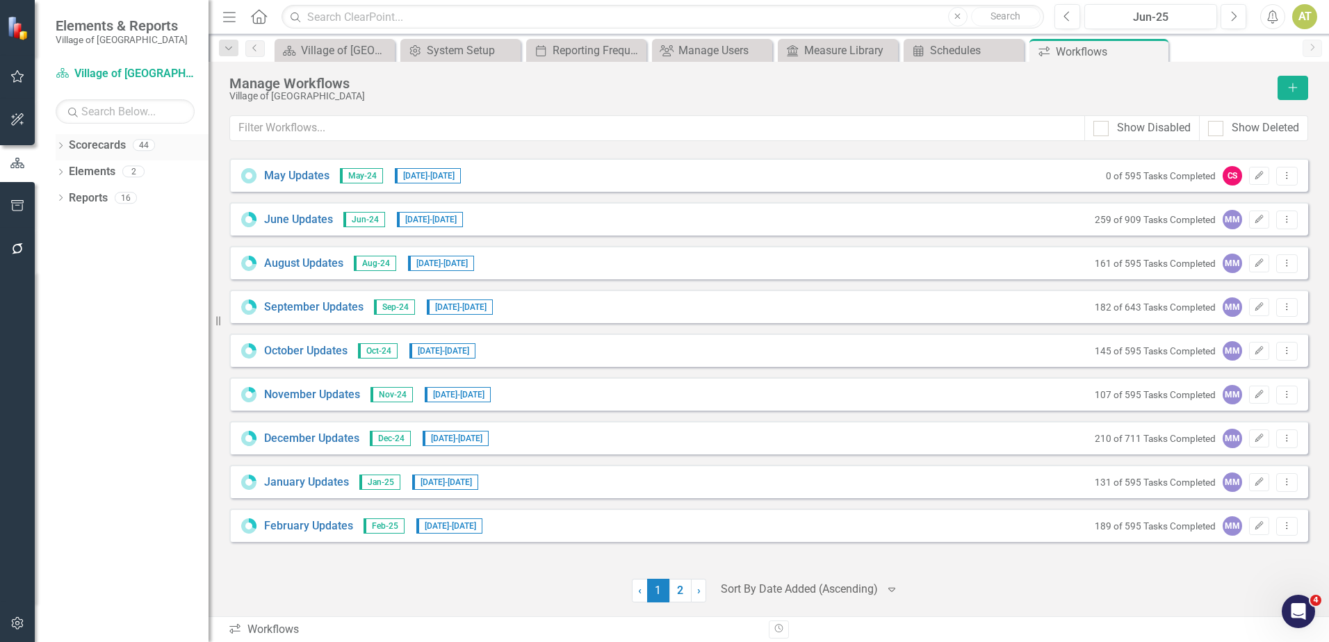
click at [82, 143] on link "Scorecards" at bounding box center [97, 146] width 57 height 16
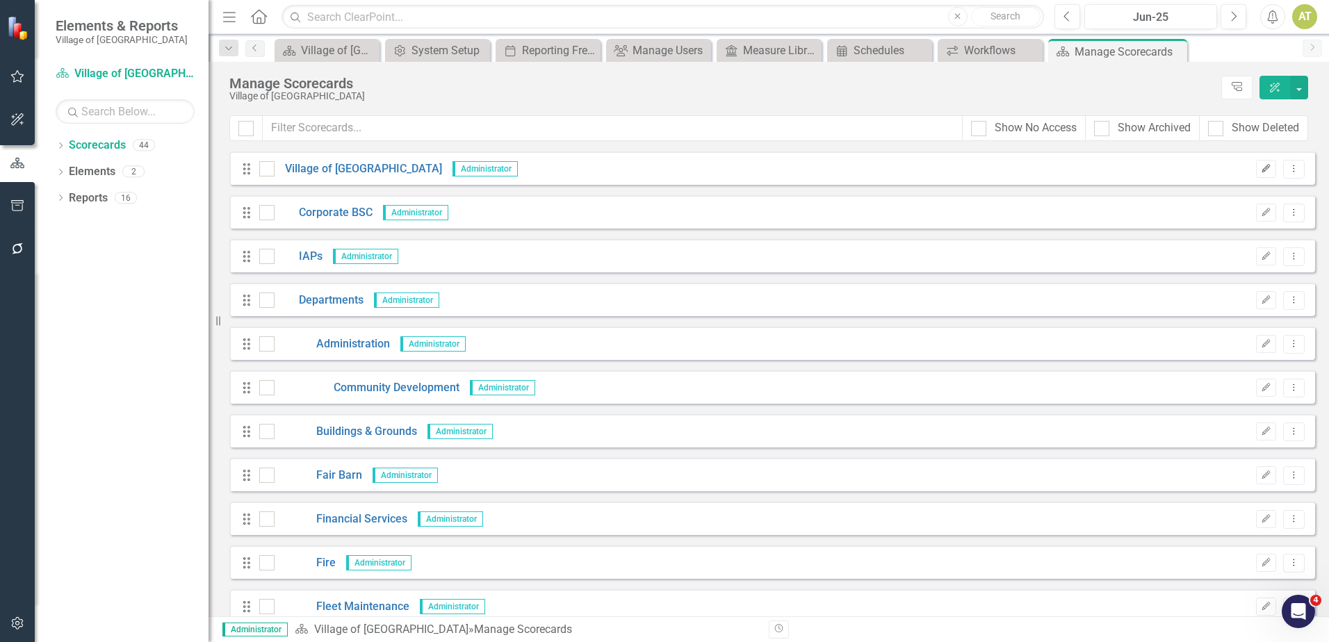
click at [1261, 172] on icon "Edit" at bounding box center [1266, 169] width 10 height 8
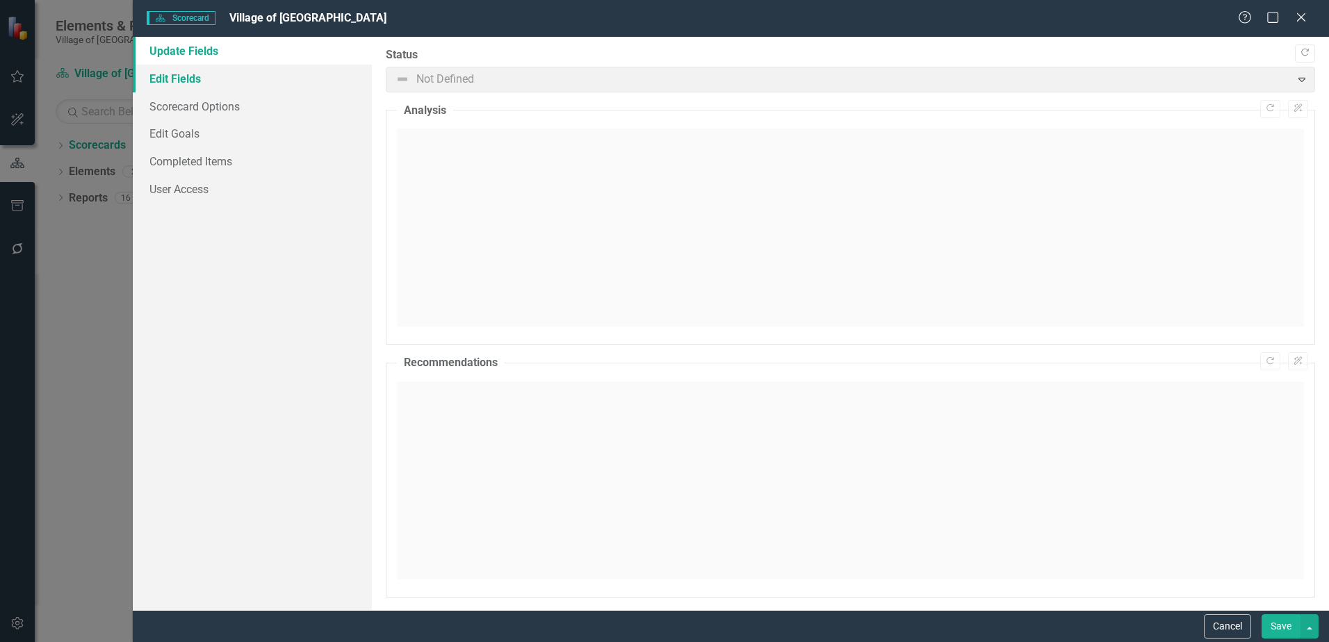
click at [170, 76] on link "Edit Fields" at bounding box center [252, 79] width 239 height 28
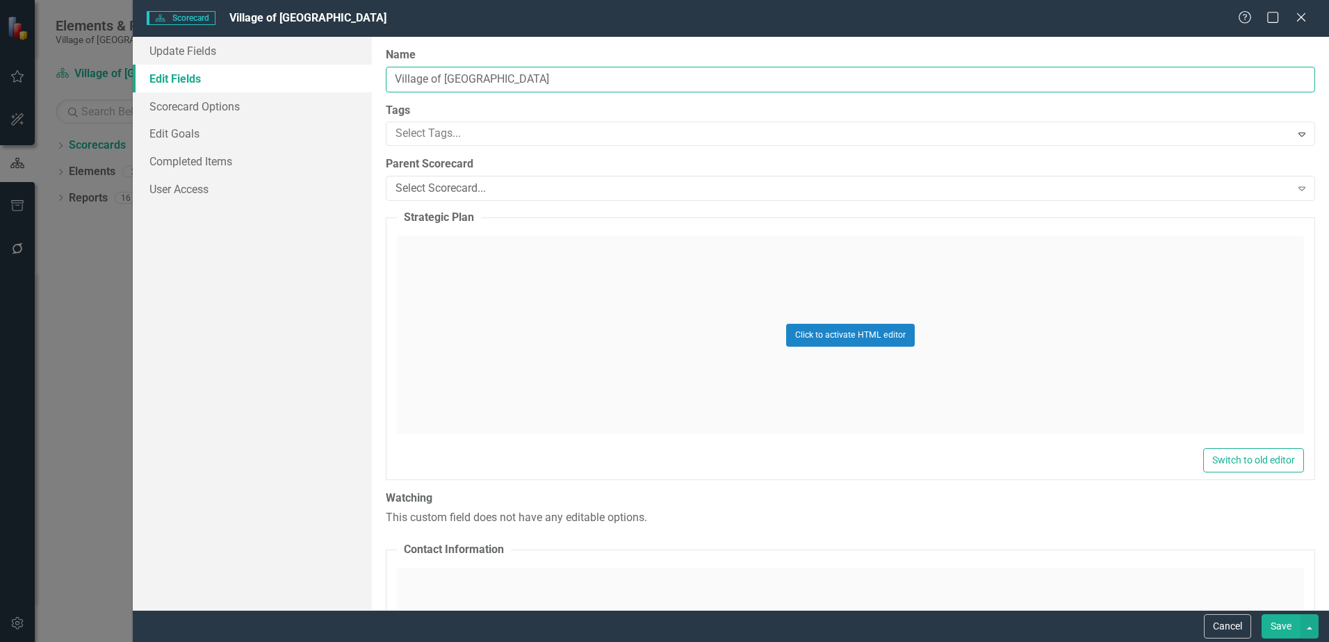
click at [526, 76] on input "Village of [GEOGRAPHIC_DATA]" at bounding box center [850, 80] width 929 height 26
drag, startPoint x: 539, startPoint y: 79, endPoint x: 494, endPoint y: 71, distance: 45.8
click at [494, 71] on input "Village of [GEOGRAPHIC_DATA] FY19" at bounding box center [850, 80] width 929 height 26
type input "Village of [GEOGRAPHIC_DATA]"
click at [1217, 622] on button "Cancel" at bounding box center [1227, 627] width 47 height 24
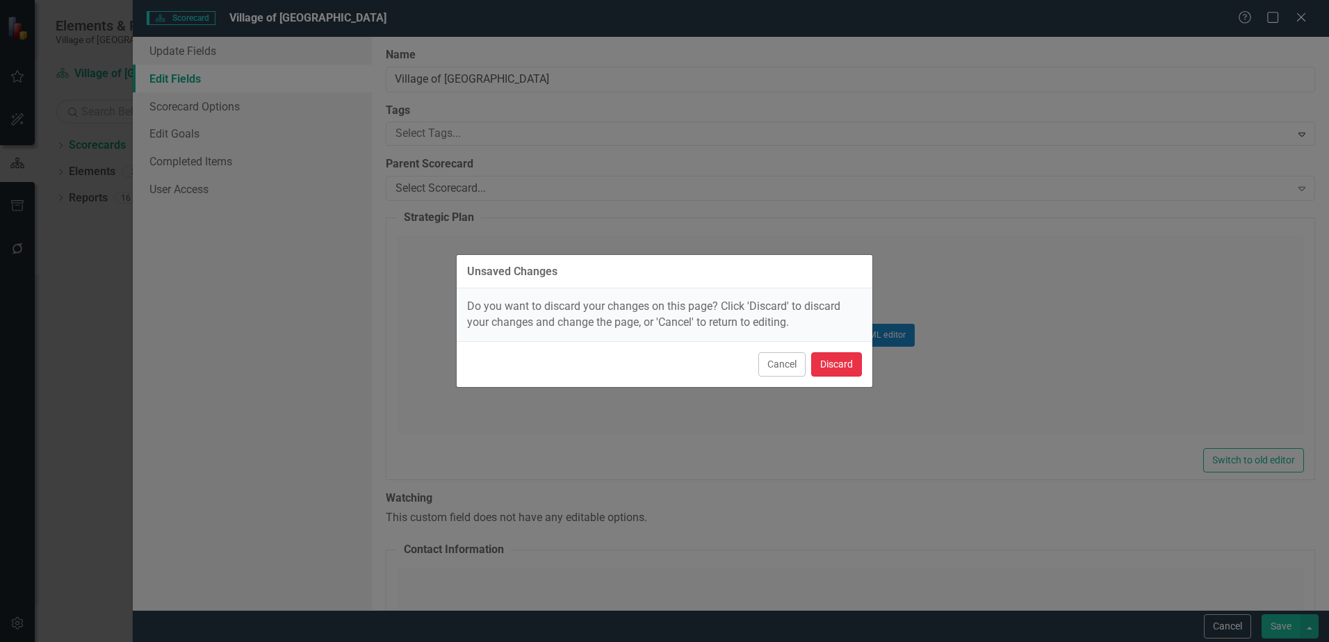
click at [837, 364] on button "Discard" at bounding box center [836, 364] width 51 height 24
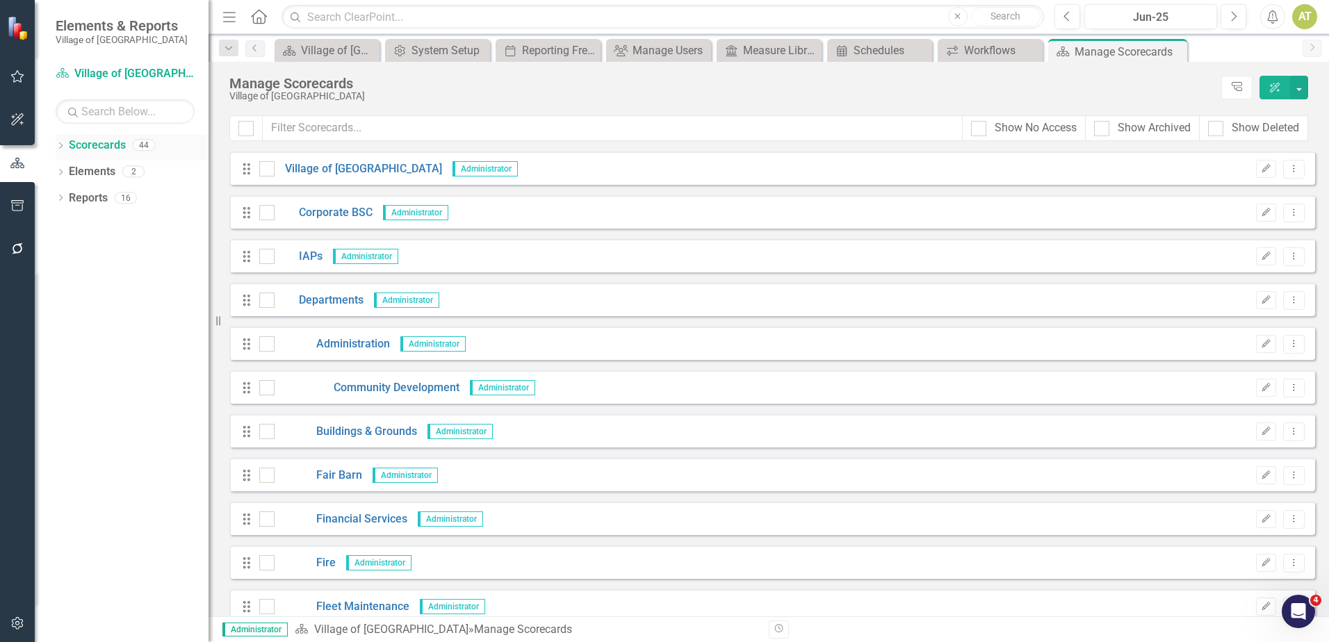
click at [58, 144] on icon "Dropdown" at bounding box center [61, 147] width 10 height 8
click at [13, 628] on icon "button" at bounding box center [17, 623] width 12 height 13
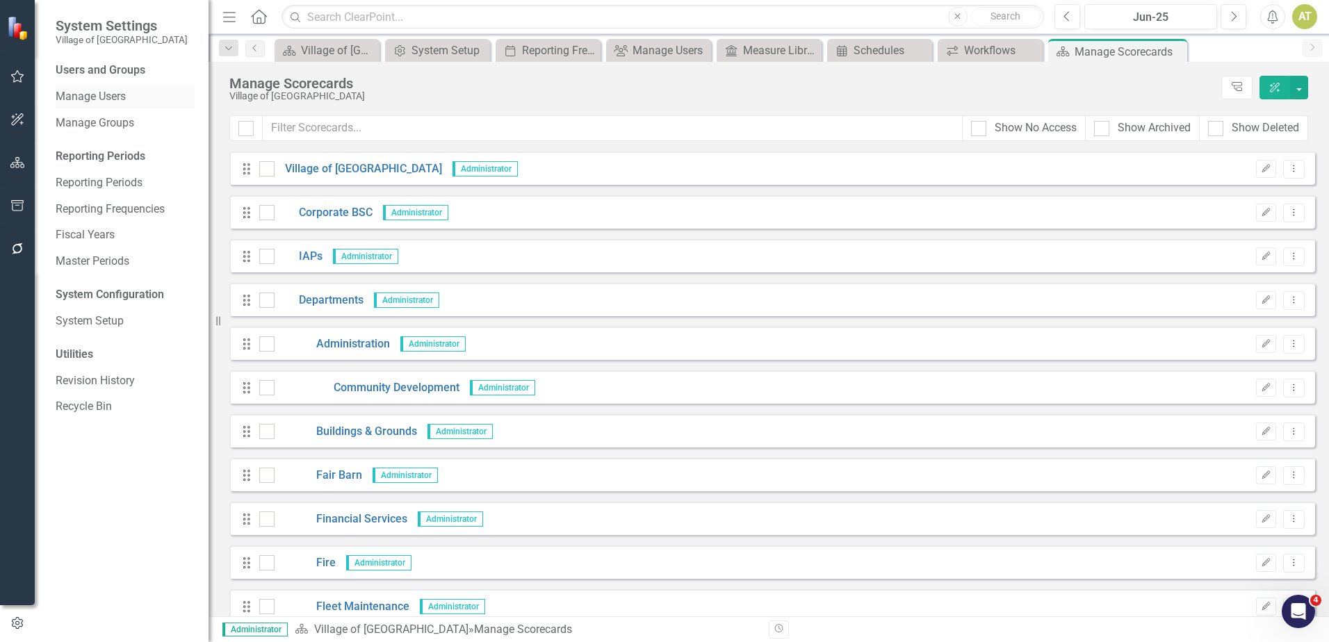
click at [92, 87] on div "Manage Users" at bounding box center [125, 97] width 139 height 23
click at [95, 95] on link "Manage Users" at bounding box center [125, 97] width 139 height 16
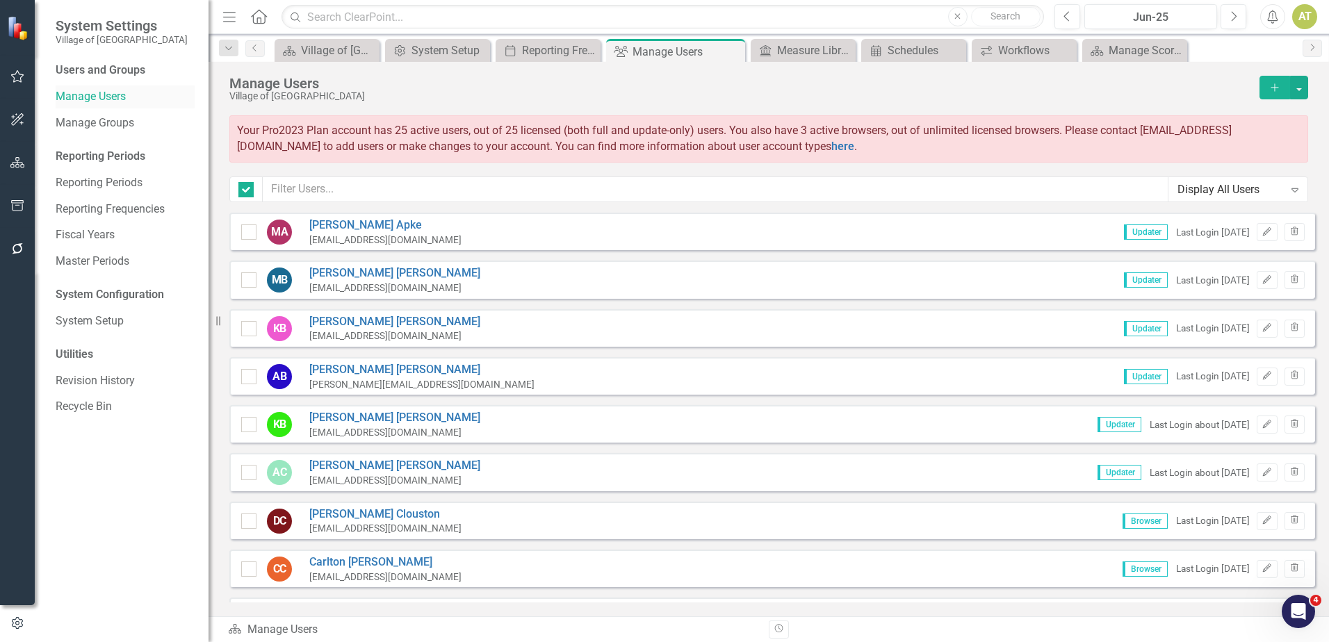
checkbox input "false"
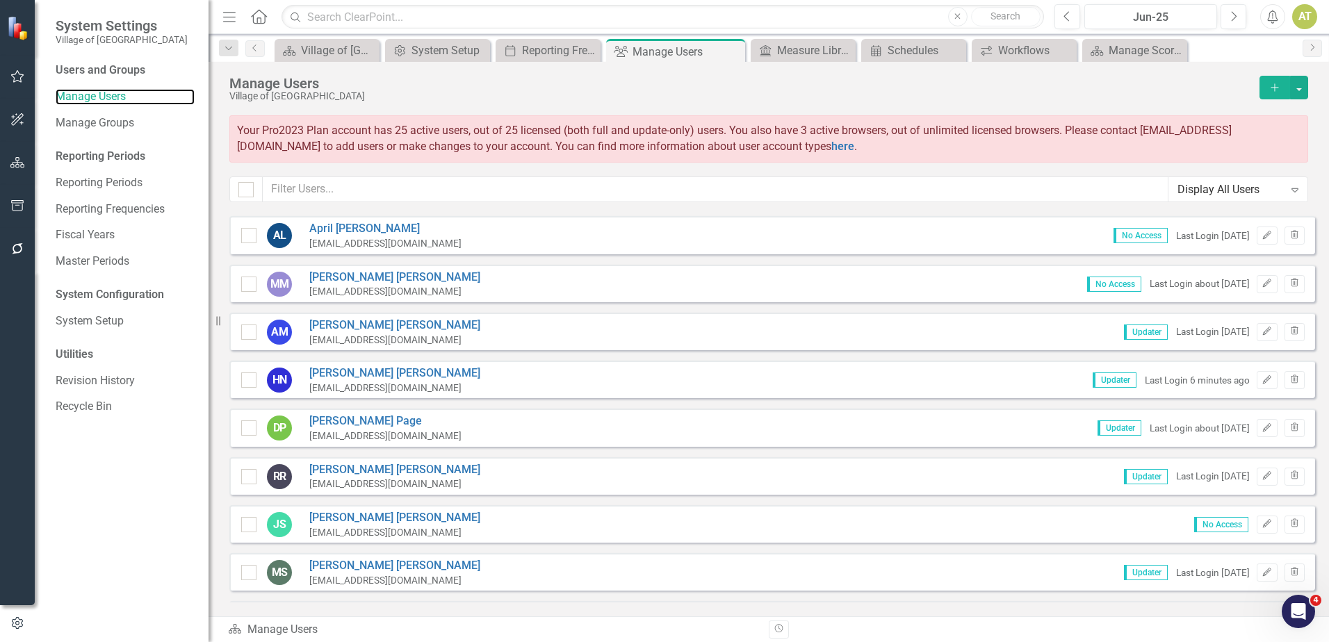
scroll to position [834, 0]
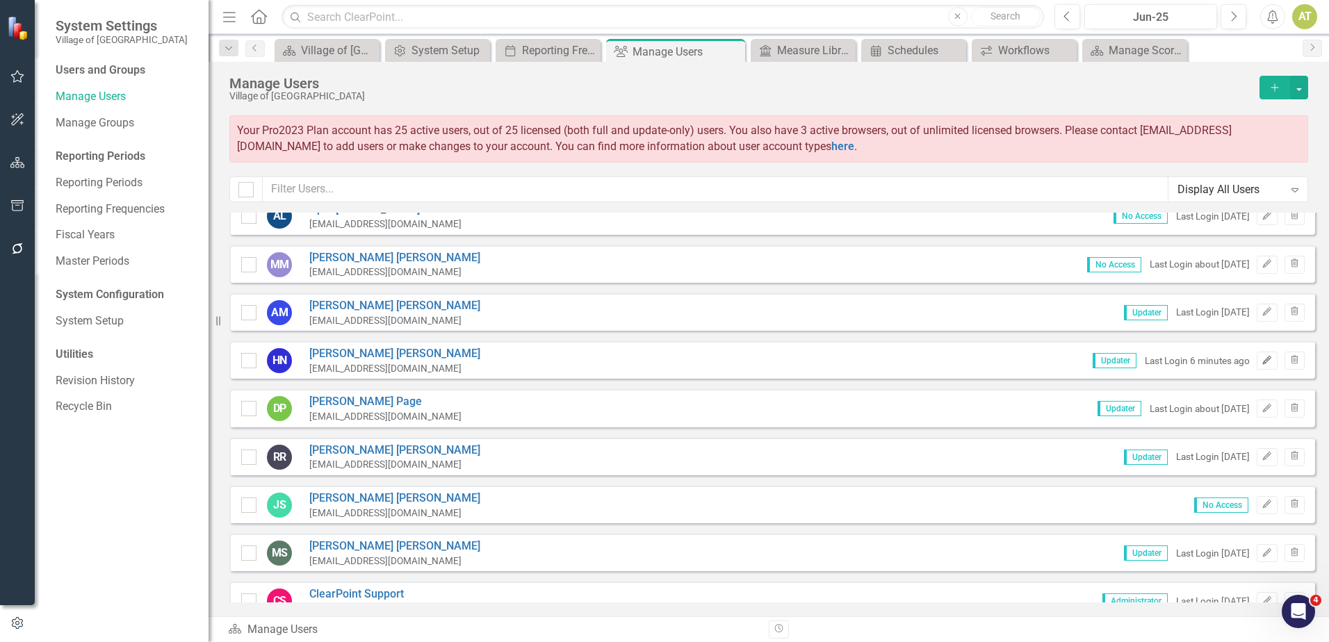
click at [1262, 359] on icon "Edit" at bounding box center [1267, 361] width 10 height 8
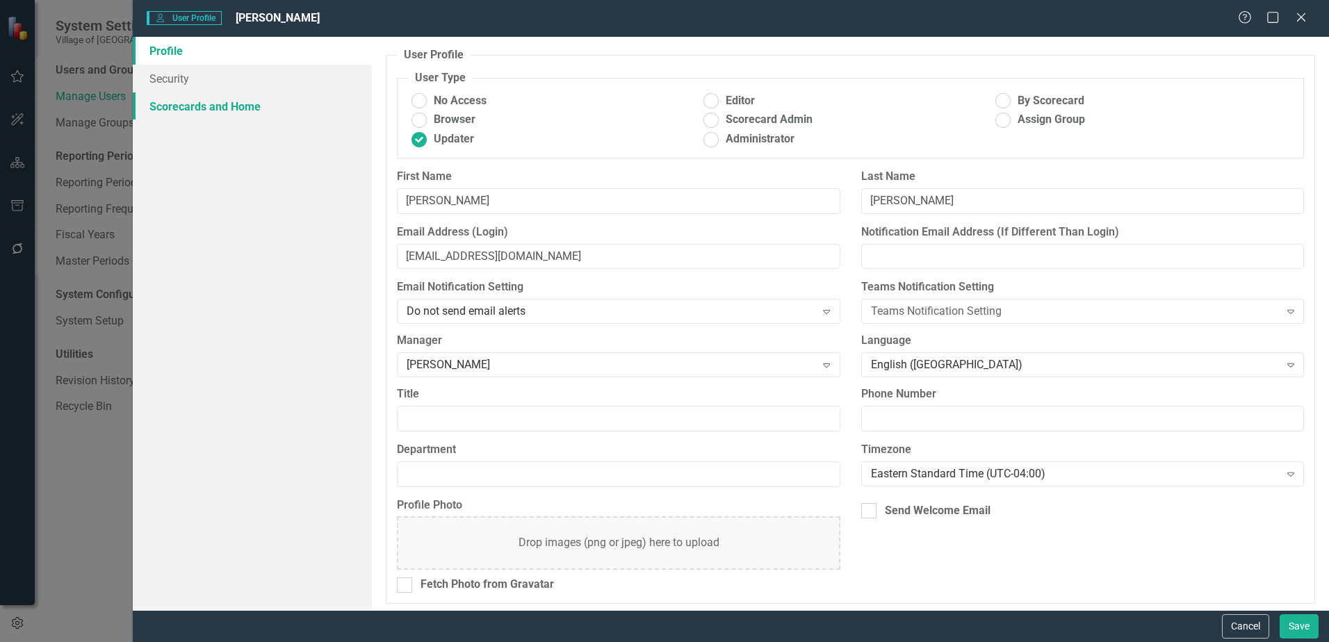
click at [227, 106] on link "Scorecards and Home" at bounding box center [252, 106] width 239 height 28
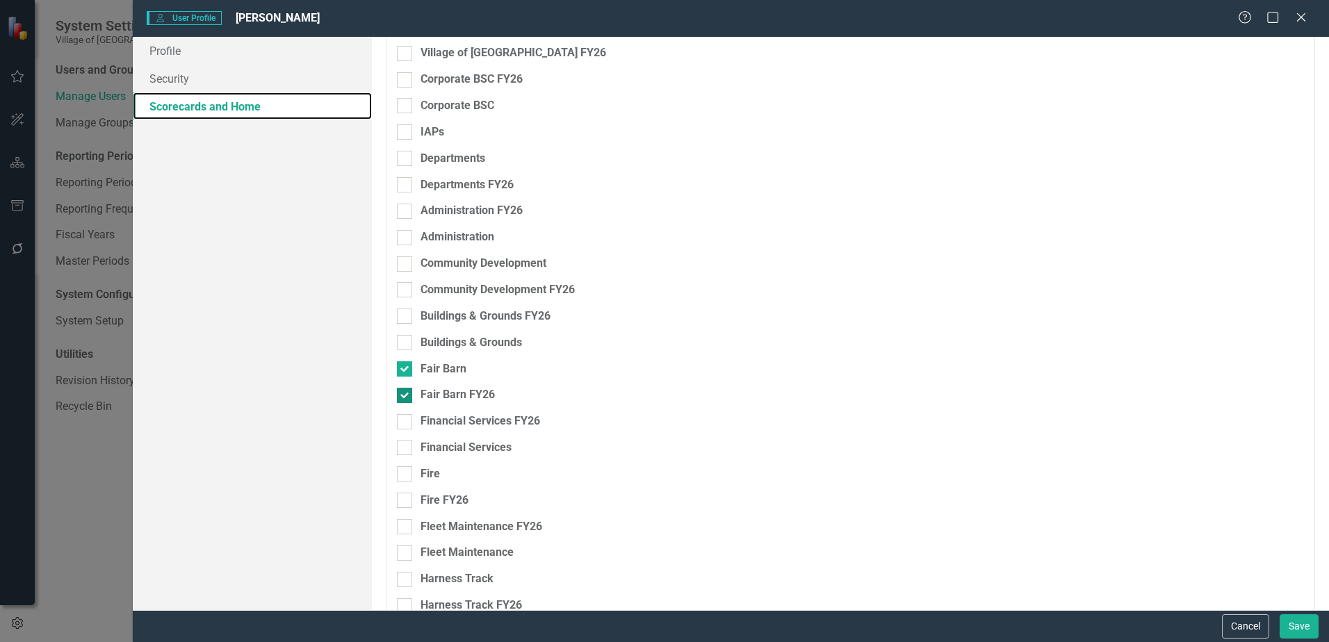
scroll to position [0, 0]
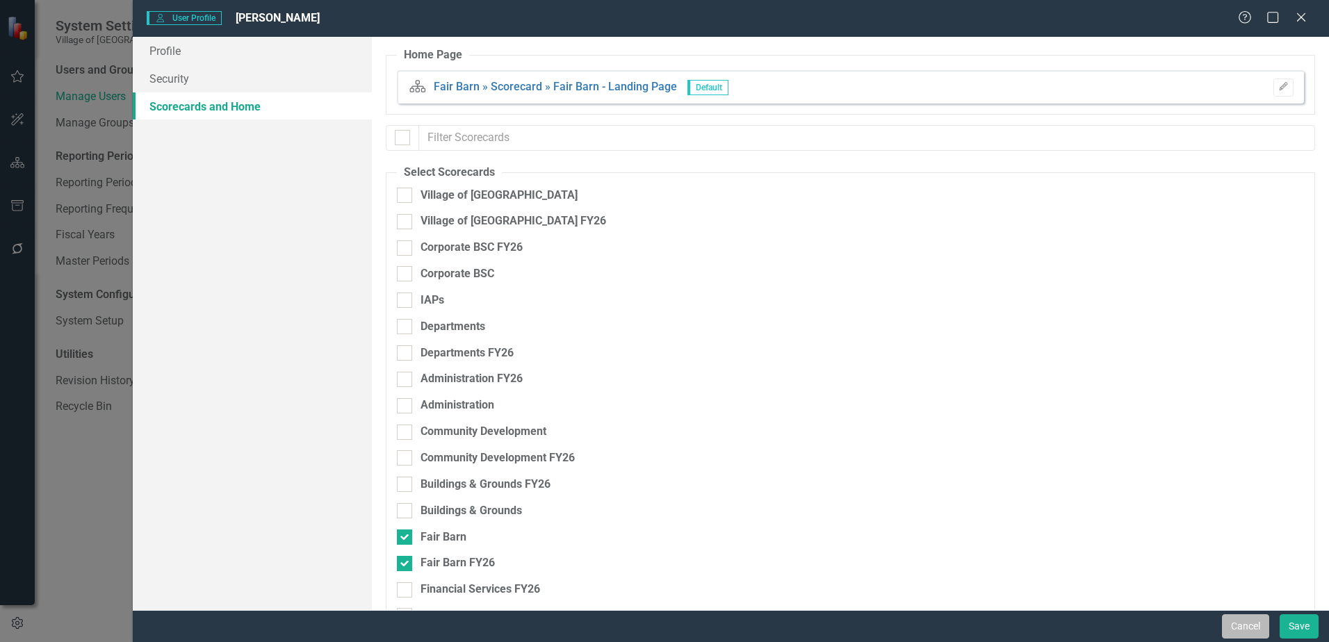
click at [1253, 616] on button "Cancel" at bounding box center [1245, 627] width 47 height 24
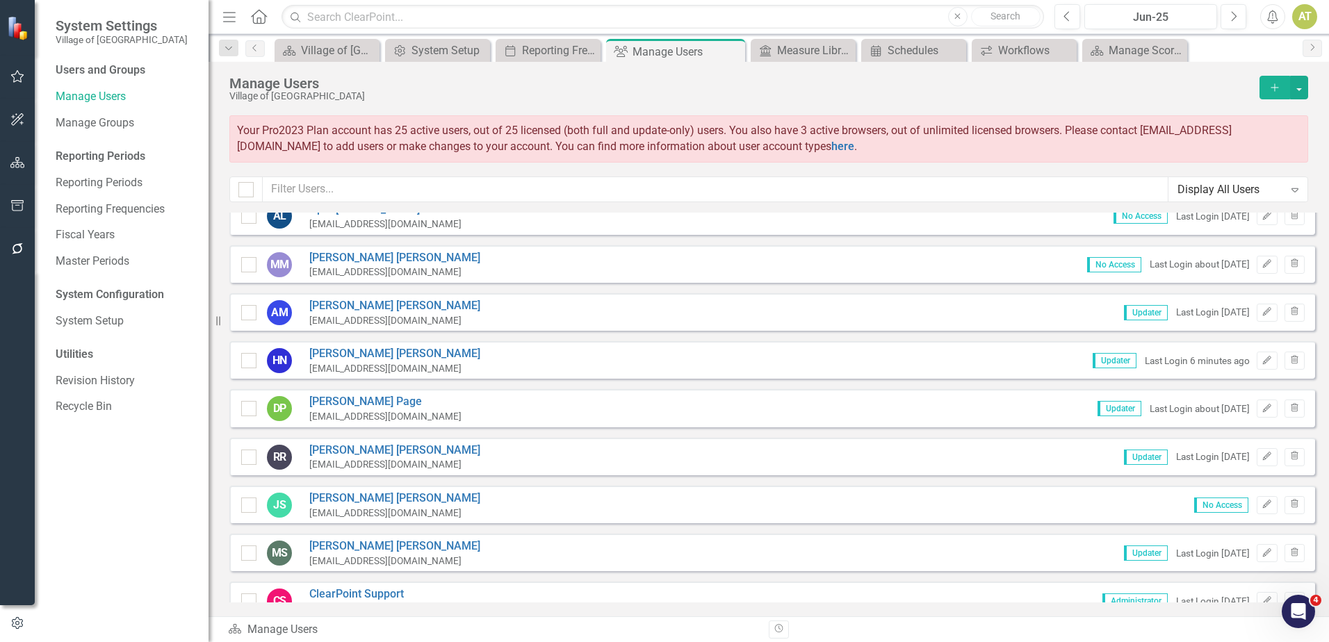
click at [31, 164] on button "button" at bounding box center [17, 163] width 31 height 29
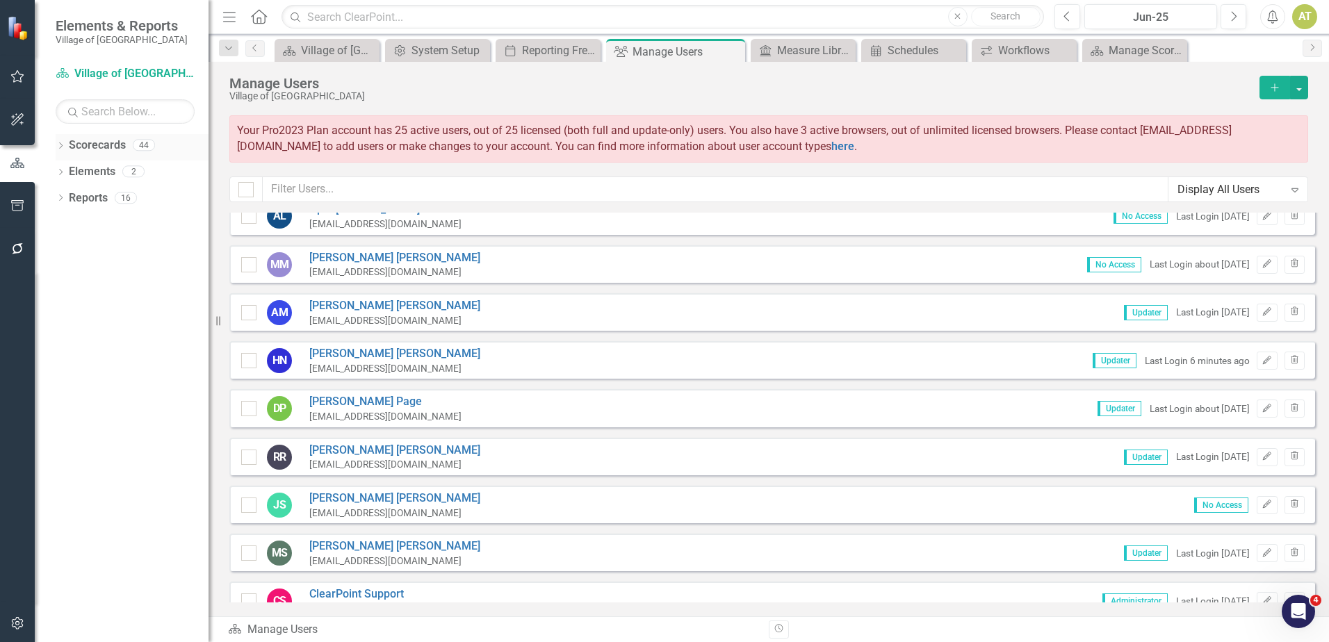
click at [61, 144] on icon at bounding box center [60, 146] width 3 height 6
click at [58, 251] on icon "Dropdown" at bounding box center [61, 252] width 10 height 8
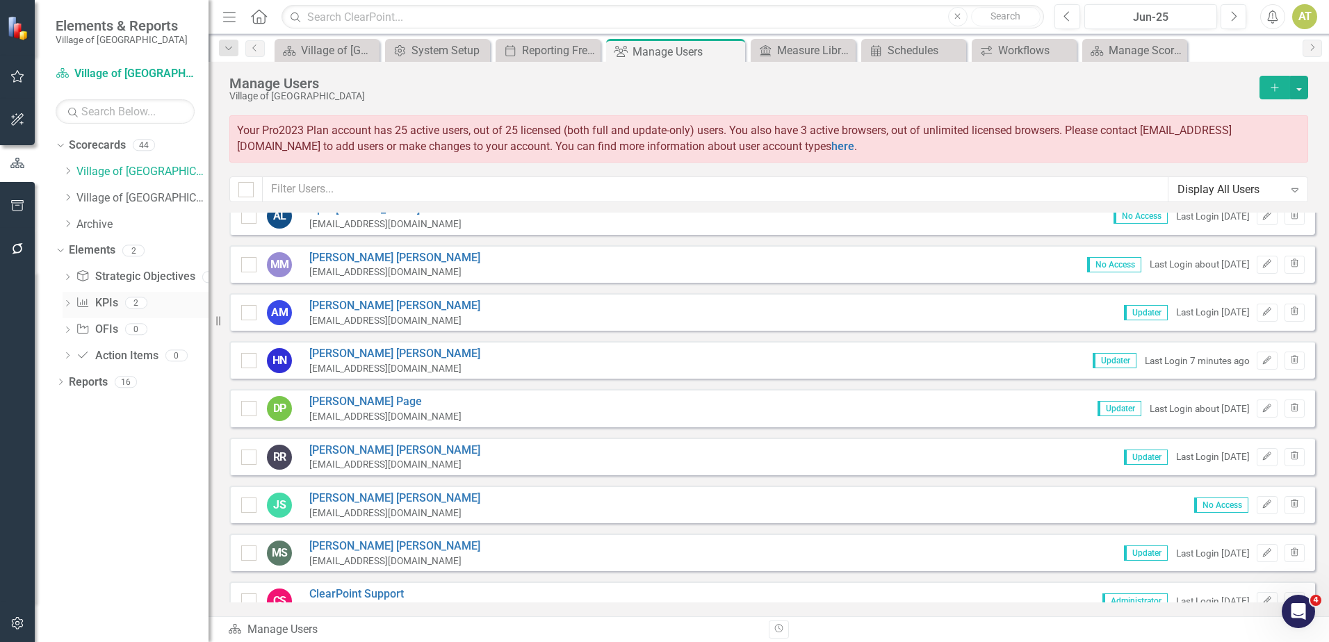
click at [68, 302] on icon "Dropdown" at bounding box center [68, 305] width 10 height 8
click at [130, 200] on link "Village of [GEOGRAPHIC_DATA] FY26" at bounding box center [142, 198] width 132 height 16
